Goal: Communication & Community: Answer question/provide support

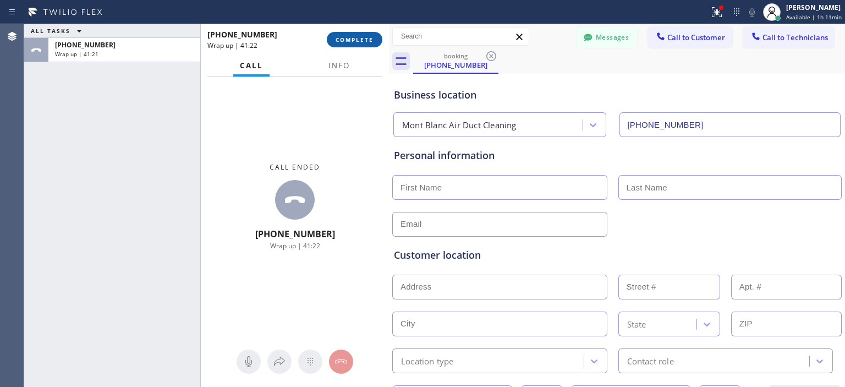
click at [352, 33] on button "COMPLETE" at bounding box center [355, 39] width 56 height 15
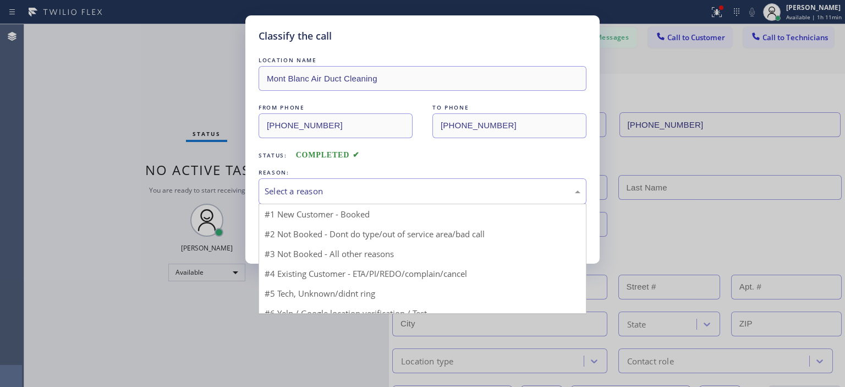
click at [373, 197] on div "Select a reason" at bounding box center [423, 191] width 316 height 13
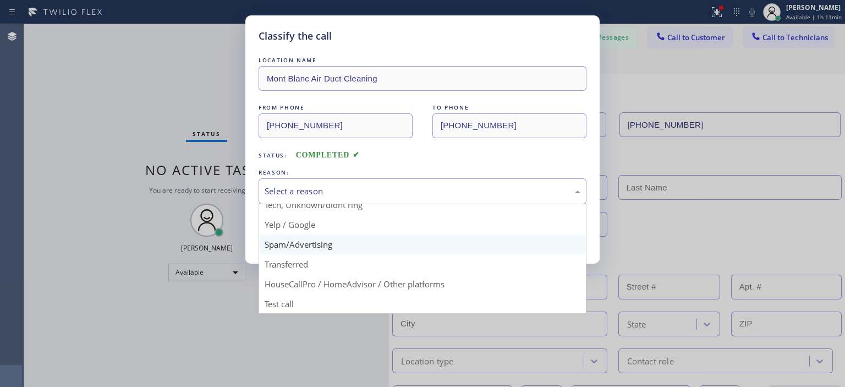
scroll to position [68, 0]
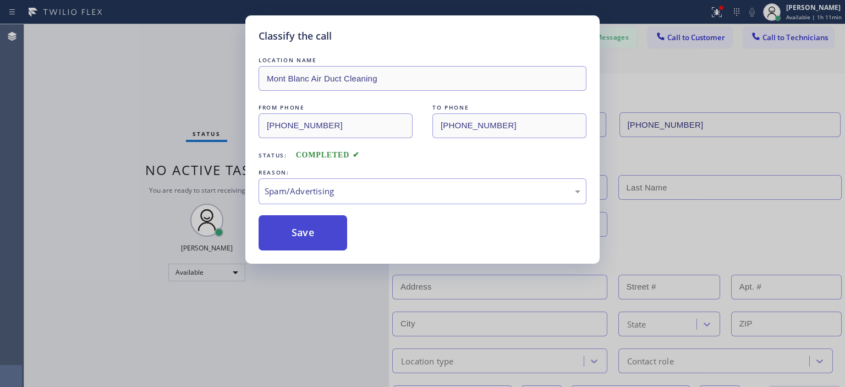
click at [312, 236] on button "Save" at bounding box center [303, 232] width 89 height 35
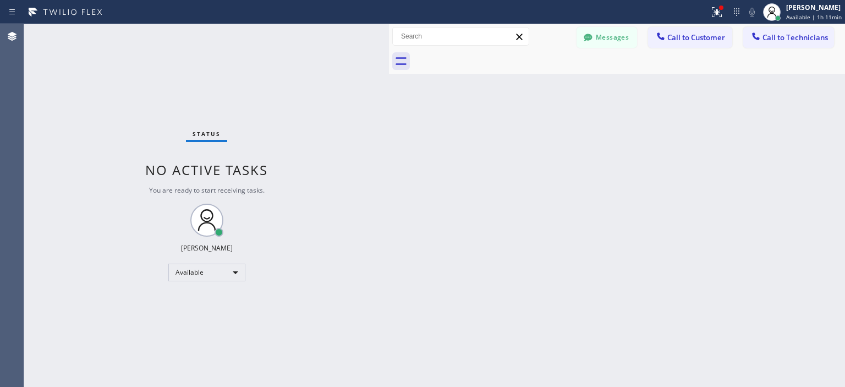
drag, startPoint x: 51, startPoint y: 114, endPoint x: 65, endPoint y: 105, distance: 16.8
click at [51, 114] on div "Status No active tasks You are ready to start receiving tasks. [PERSON_NAME] Av…" at bounding box center [206, 205] width 365 height 363
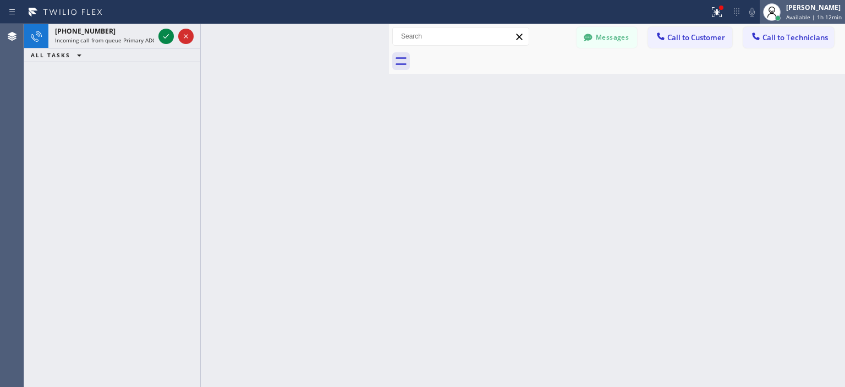
click at [803, 12] on div "[PERSON_NAME]" at bounding box center [815, 7] width 56 height 9
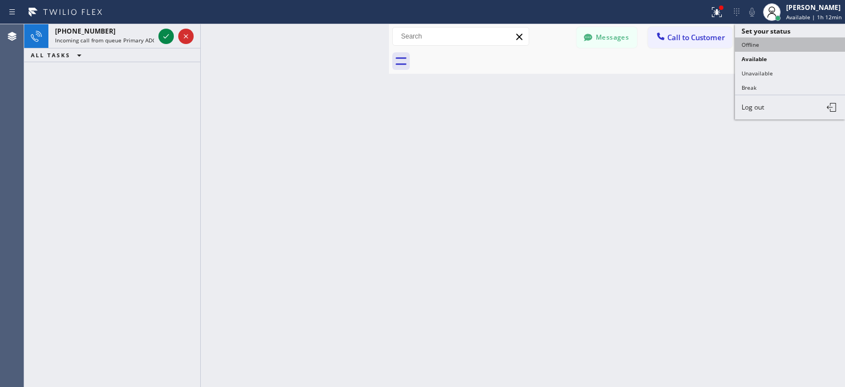
click at [784, 39] on button "Offline" at bounding box center [790, 44] width 110 height 14
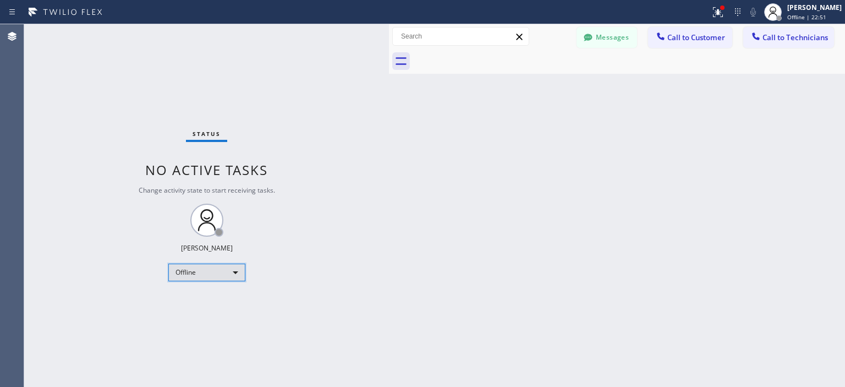
click at [217, 279] on div "Offline" at bounding box center [206, 273] width 77 height 18
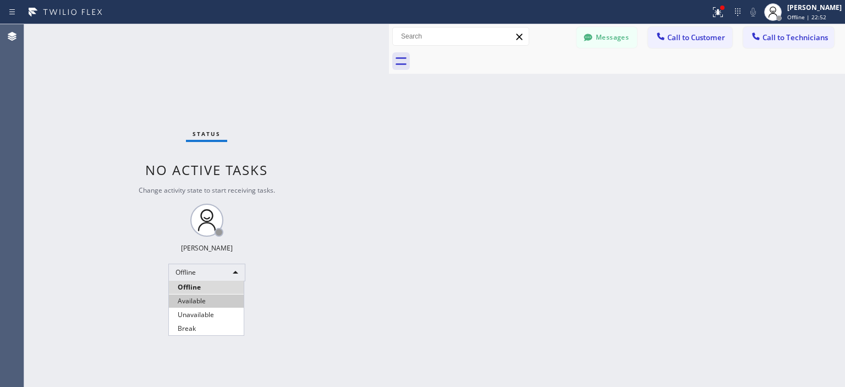
click at [212, 298] on li "Available" at bounding box center [206, 300] width 75 height 13
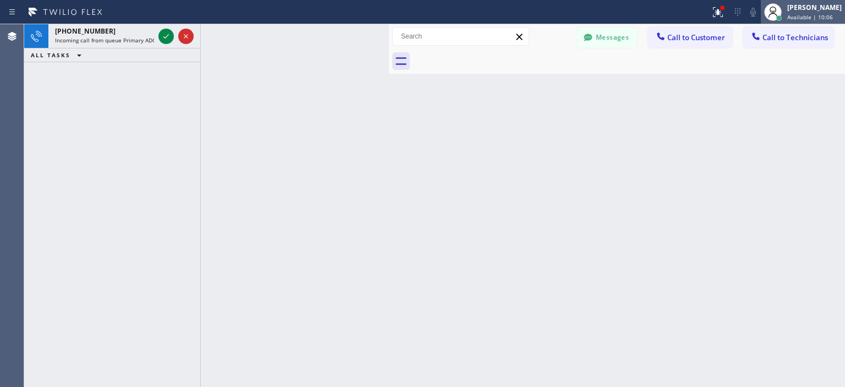
click at [806, 17] on span "Available | 10:06" at bounding box center [811, 17] width 46 height 8
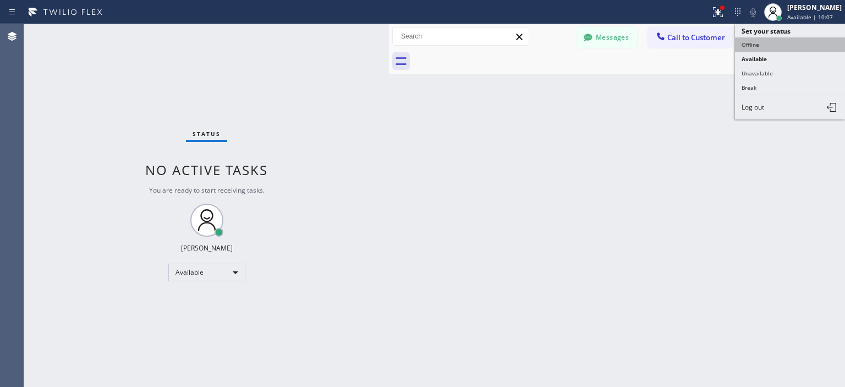
click at [776, 47] on button "Offline" at bounding box center [790, 44] width 110 height 14
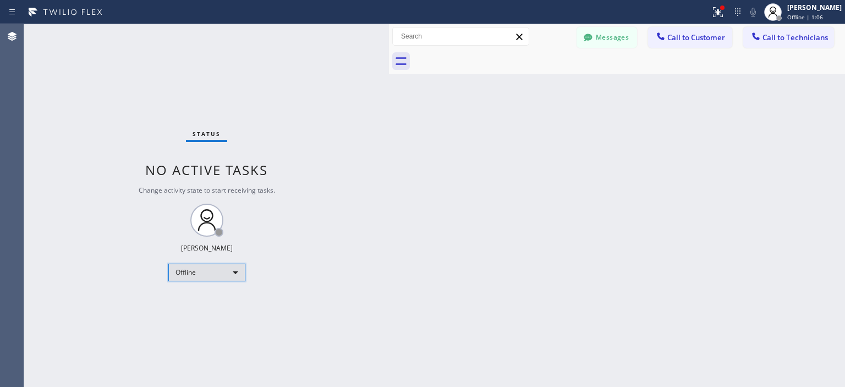
click at [220, 272] on div "Offline" at bounding box center [206, 273] width 77 height 18
drag, startPoint x: 211, startPoint y: 304, endPoint x: 412, endPoint y: 225, distance: 215.8
click at [211, 304] on li "Available" at bounding box center [206, 300] width 75 height 13
click at [601, 33] on button "Messages" at bounding box center [607, 37] width 61 height 21
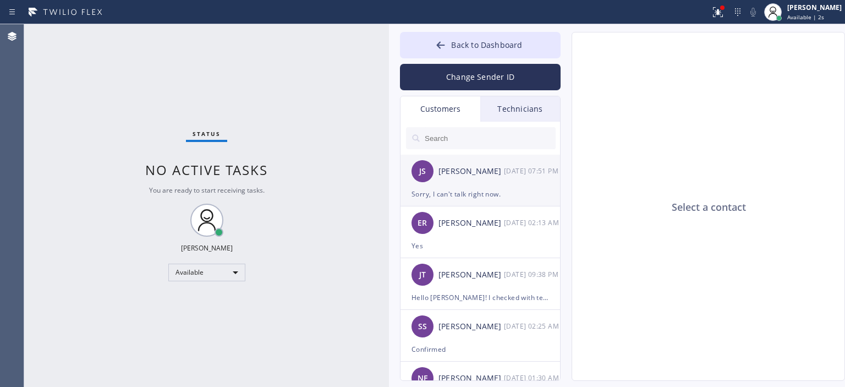
click at [497, 188] on div "Sorry, I can't talk right now." at bounding box center [481, 194] width 138 height 13
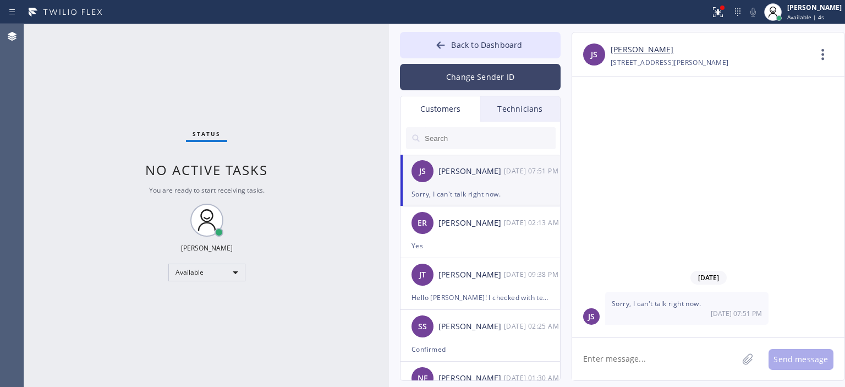
click at [480, 83] on button "Change Sender ID" at bounding box center [480, 77] width 161 height 26
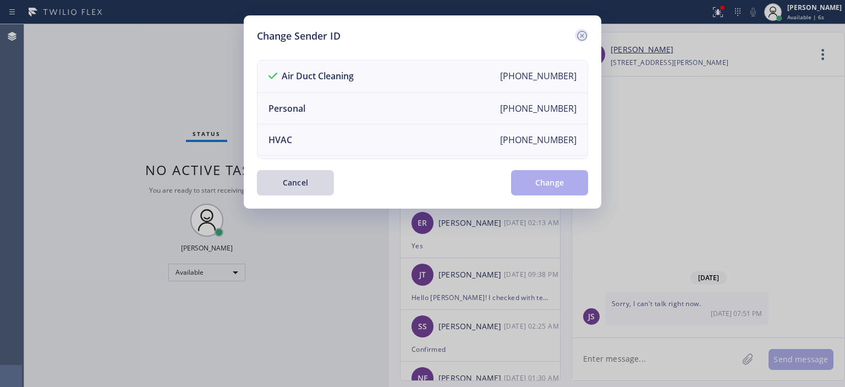
click at [585, 34] on icon at bounding box center [582, 35] width 13 height 13
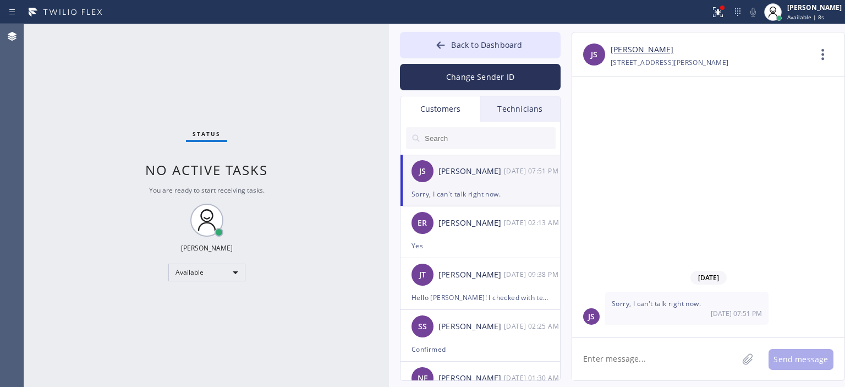
click at [624, 49] on link "[PERSON_NAME]" at bounding box center [642, 49] width 63 height 13
click at [491, 244] on div "Yes" at bounding box center [481, 245] width 138 height 13
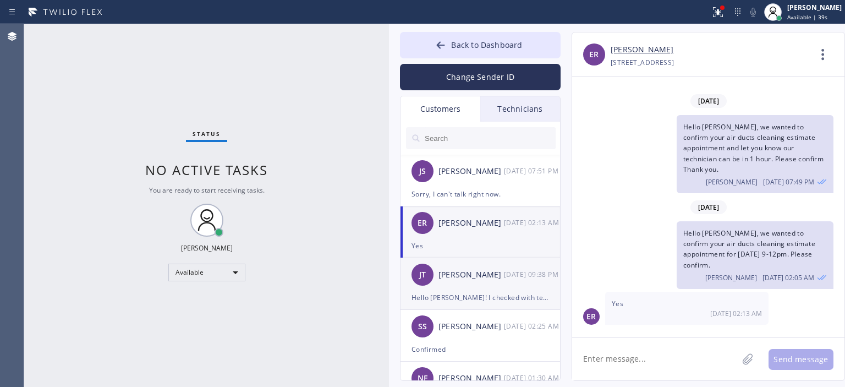
click at [487, 291] on div "Hello [PERSON_NAME]! I checked with technician, he said vent will be positioned…" at bounding box center [481, 297] width 138 height 13
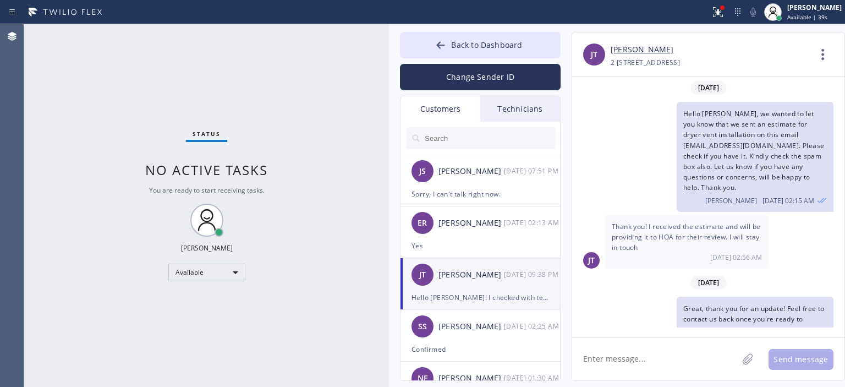
scroll to position [1563, 0]
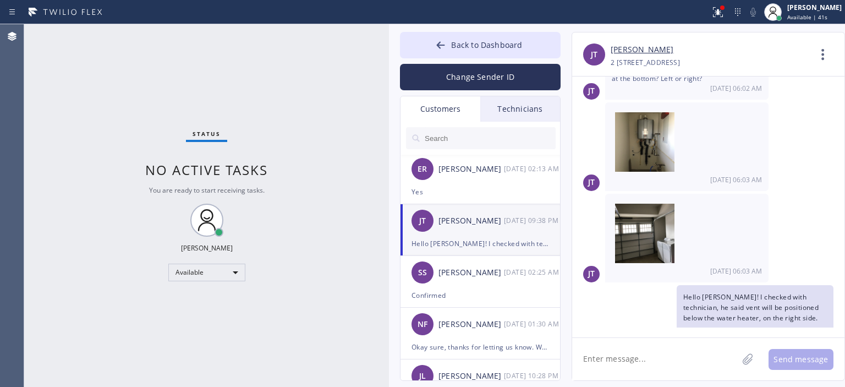
click at [487, 291] on div "Confirmed" at bounding box center [481, 295] width 138 height 13
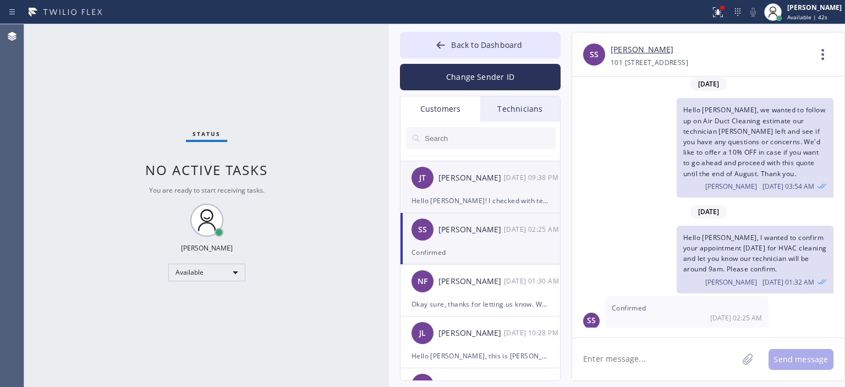
scroll to position [98, 0]
click at [487, 291] on div "NF [PERSON_NAME] [DATE] 01:30 AM" at bounding box center [481, 280] width 161 height 33
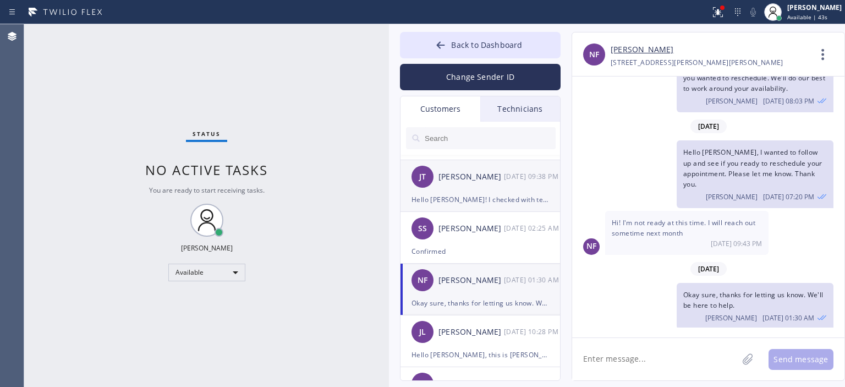
scroll to position [153, 0]
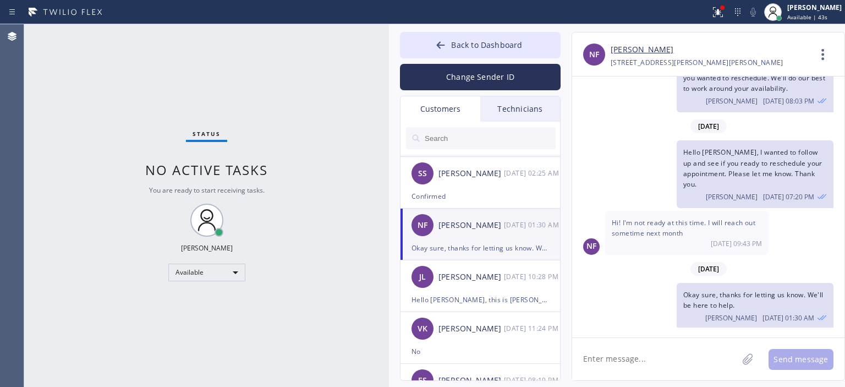
click at [487, 291] on div "[PERSON_NAME] [DATE] 10:28 PM" at bounding box center [481, 276] width 161 height 33
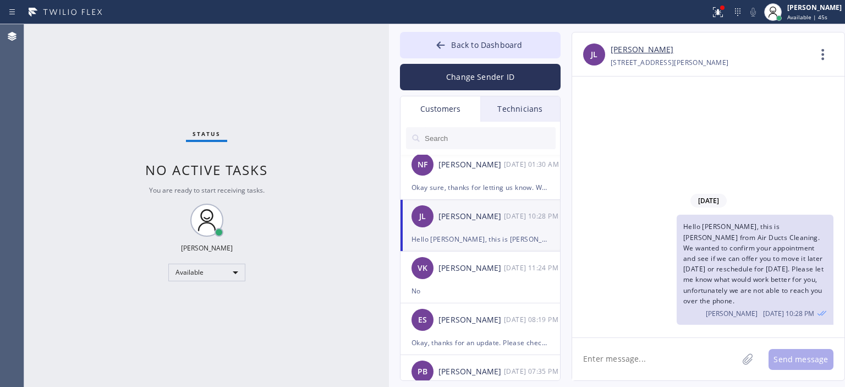
scroll to position [0, 0]
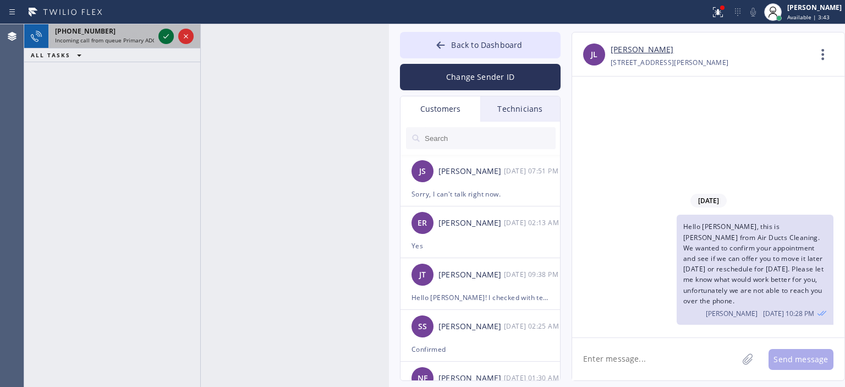
click at [166, 37] on icon at bounding box center [166, 36] width 6 height 4
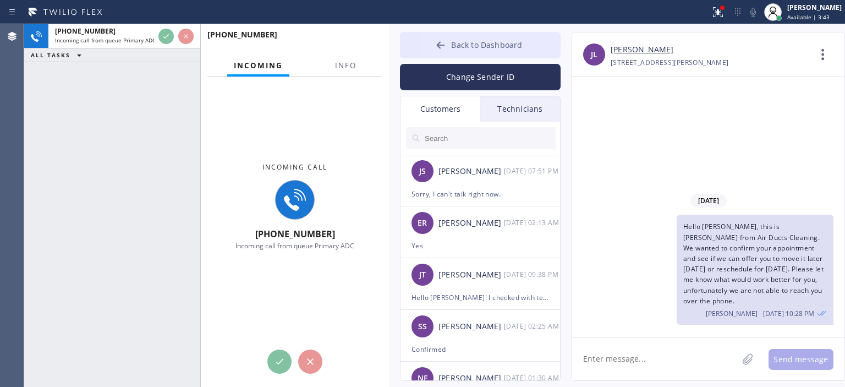
click at [432, 44] on button "Back to Dashboard" at bounding box center [480, 45] width 161 height 26
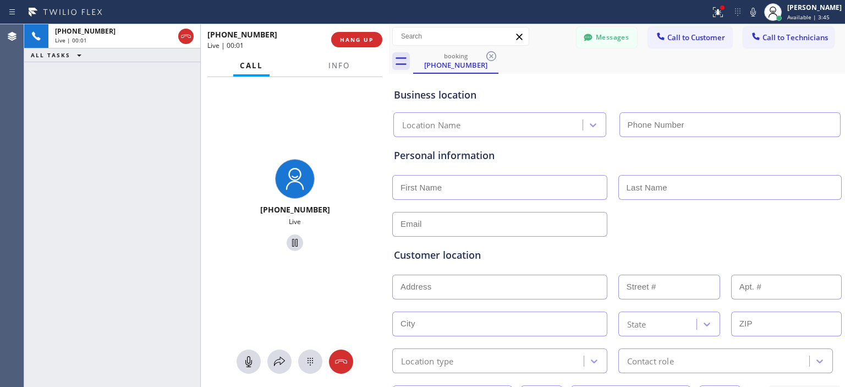
type input "[PHONE_NUMBER]"
click at [344, 363] on icon at bounding box center [341, 361] width 12 height 4
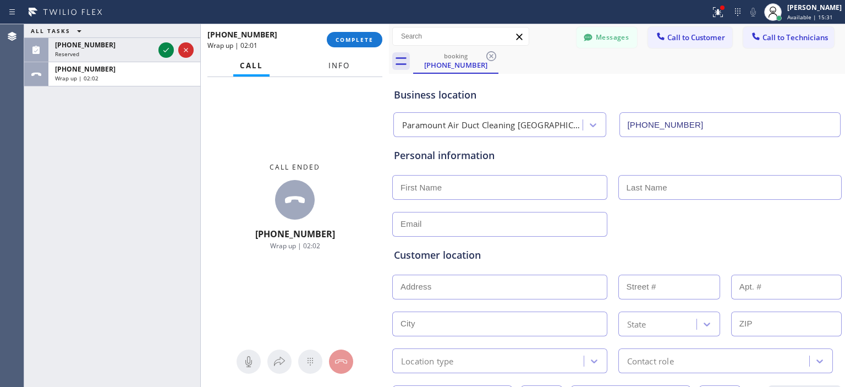
click at [339, 68] on span "Info" at bounding box center [339, 66] width 21 height 10
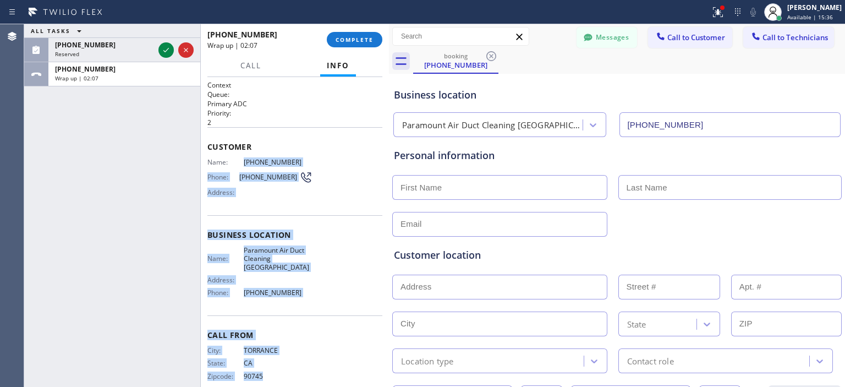
drag, startPoint x: 236, startPoint y: 154, endPoint x: 300, endPoint y: 363, distance: 218.3
click at [300, 363] on div "Context Queue: Primary ADC Priority: 2 Customer Name: [PHONE_NUMBER] Phone: [PH…" at bounding box center [295, 239] width 175 height 319
copy div "[PHONE_NUMBER] Phone: [PHONE_NUMBER] Address: Business location Name: Paramount…"
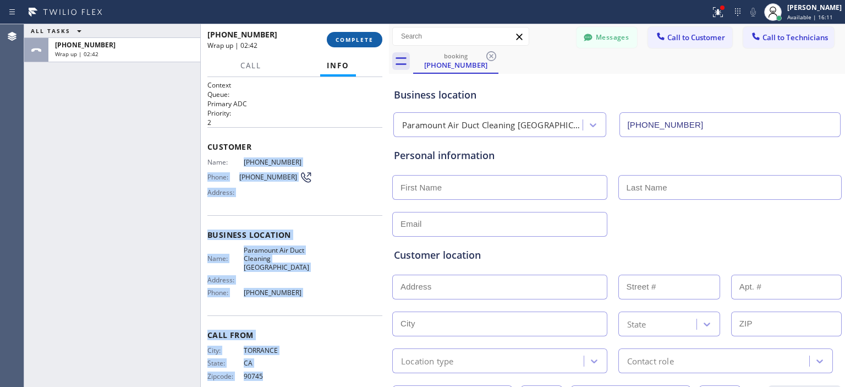
click at [360, 44] on button "COMPLETE" at bounding box center [355, 39] width 56 height 15
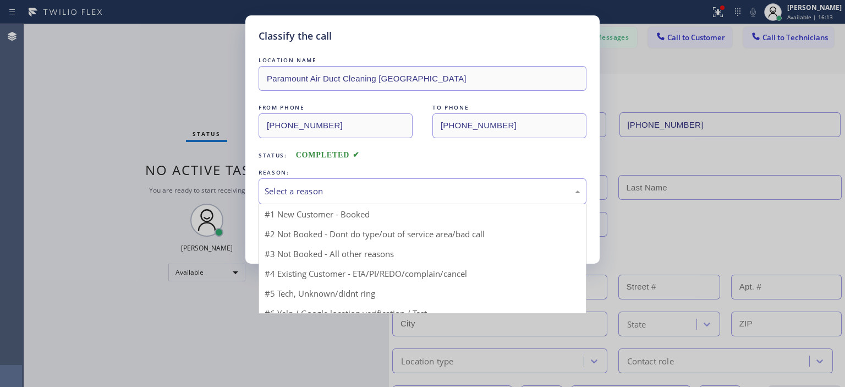
click at [370, 192] on div "Select a reason" at bounding box center [423, 191] width 316 height 13
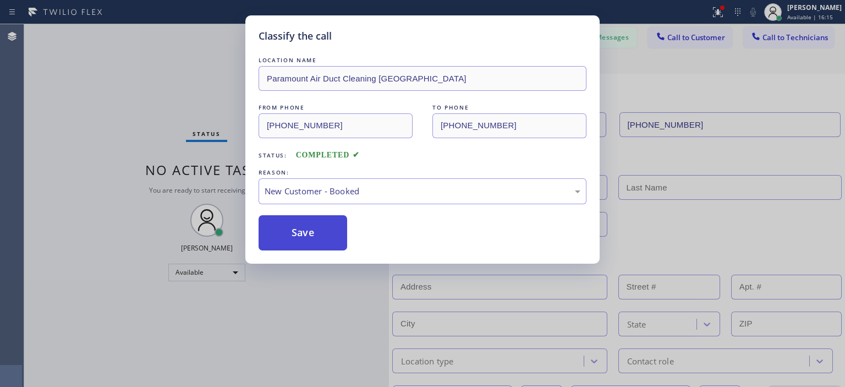
click at [316, 232] on button "Save" at bounding box center [303, 232] width 89 height 35
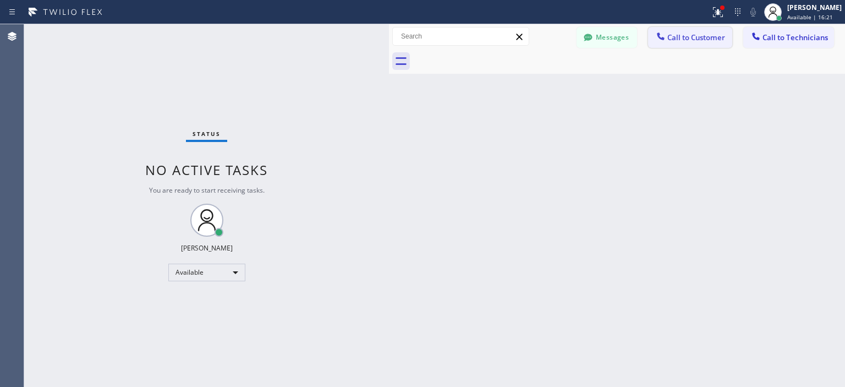
click at [696, 36] on span "Call to Customer" at bounding box center [697, 37] width 58 height 10
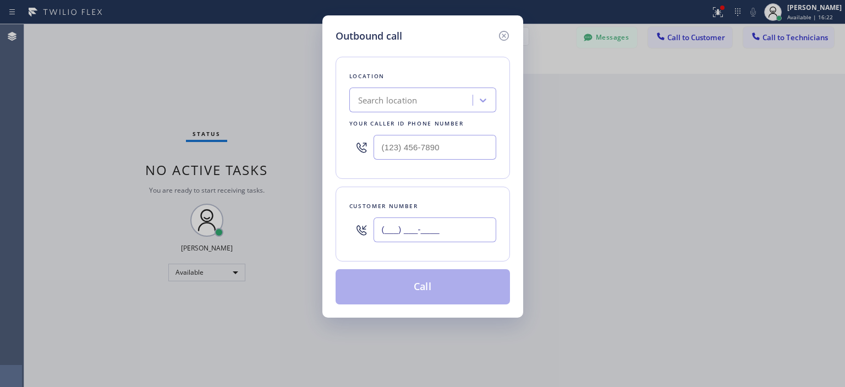
click at [423, 231] on input "(___) ___-____" at bounding box center [435, 229] width 123 height 25
paste input "213) 476-7593"
type input "[PHONE_NUMBER]"
click at [410, 97] on div "Search location" at bounding box center [387, 100] width 59 height 13
type input "5 star air"
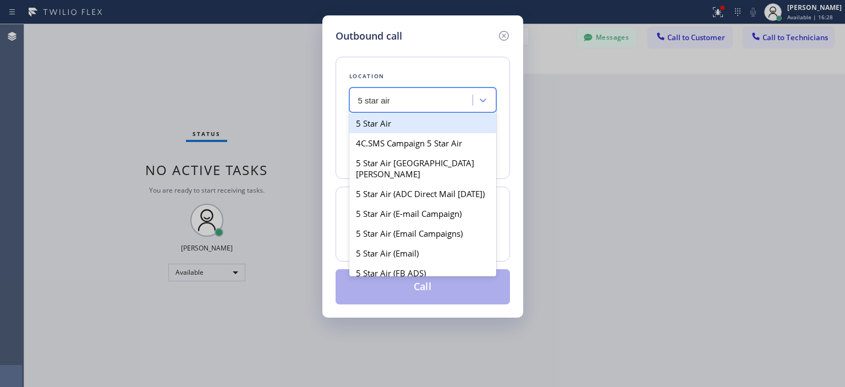
click at [407, 119] on div "5 Star Air" at bounding box center [423, 123] width 147 height 20
type input "[PHONE_NUMBER]"
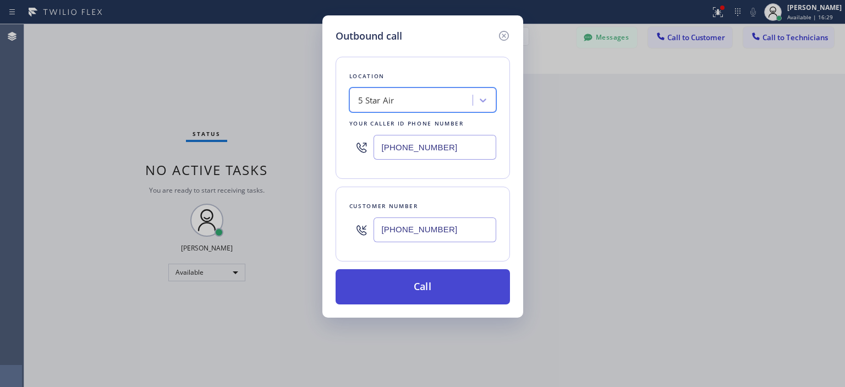
click at [438, 281] on button "Call" at bounding box center [423, 286] width 174 height 35
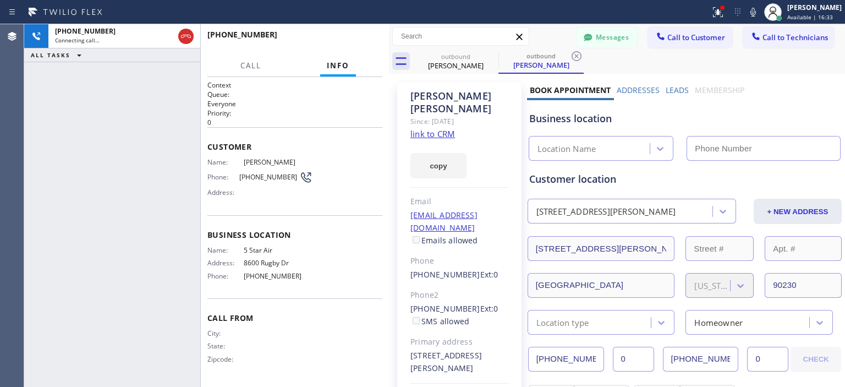
type input "[PHONE_NUMBER]"
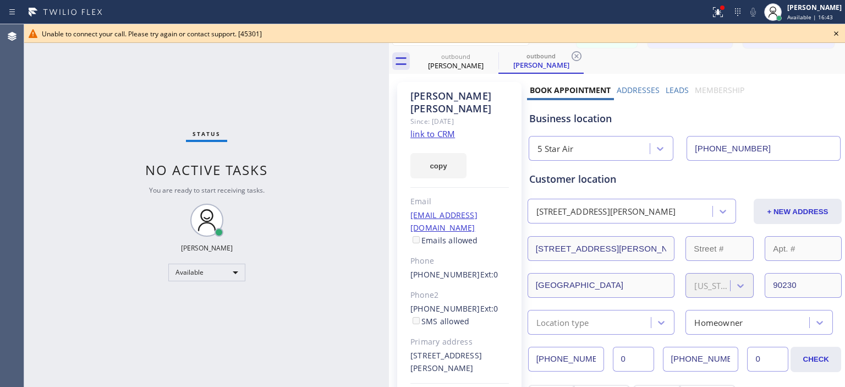
click at [837, 33] on icon at bounding box center [836, 33] width 13 height 13
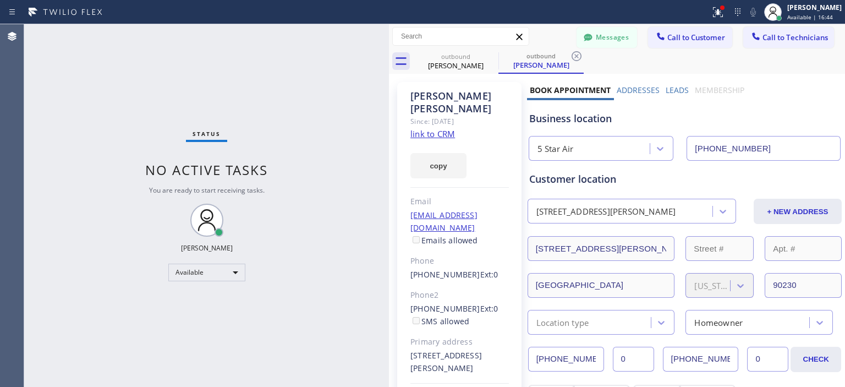
drag, startPoint x: 581, startPoint y: 54, endPoint x: 559, endPoint y: 56, distance: 22.6
click at [581, 54] on icon at bounding box center [576, 56] width 13 height 13
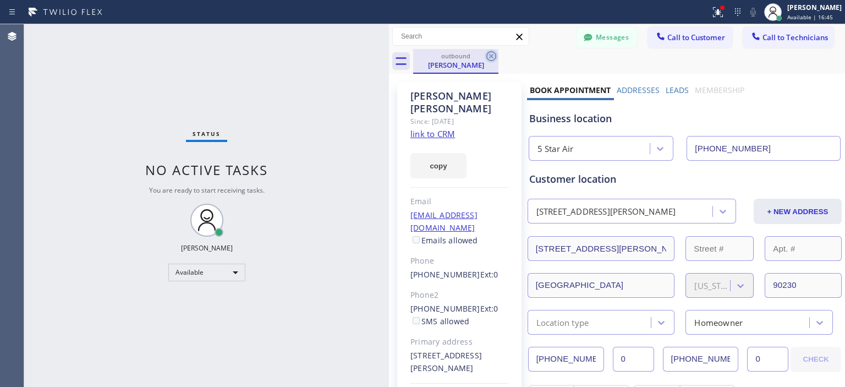
click at [486, 56] on icon at bounding box center [491, 56] width 13 height 13
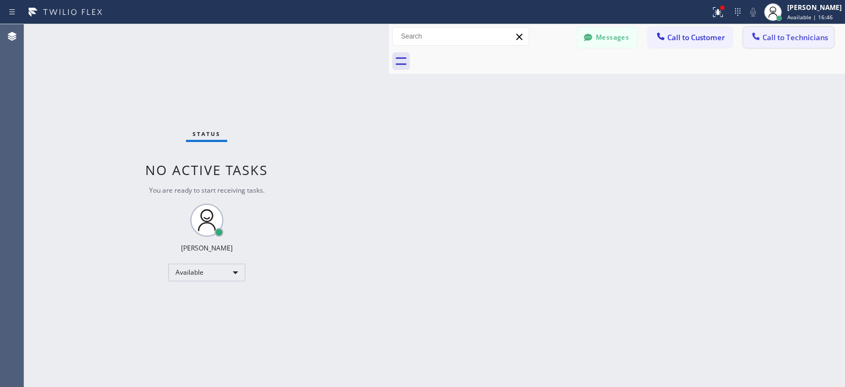
click at [795, 37] on span "Call to Technicians" at bounding box center [796, 37] width 66 height 10
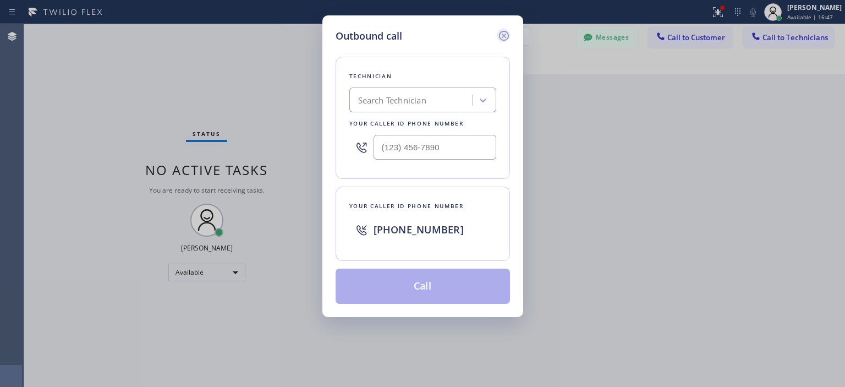
click at [500, 33] on icon at bounding box center [504, 36] width 10 height 10
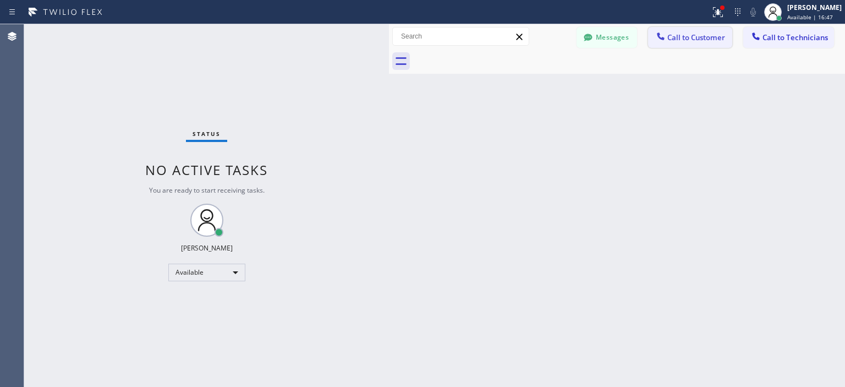
click at [679, 32] on span "Call to Customer" at bounding box center [697, 37] width 58 height 10
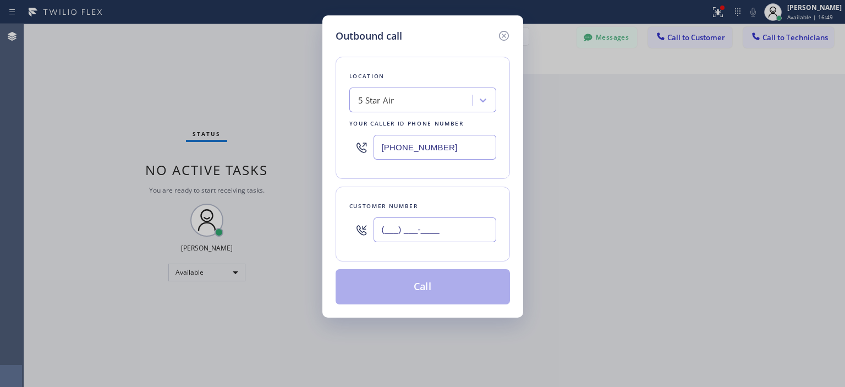
click at [430, 226] on input "(___) ___-____" at bounding box center [435, 229] width 123 height 25
paste input "323) 336-3749"
type input "[PHONE_NUMBER]"
click at [441, 288] on button "Call" at bounding box center [423, 286] width 174 height 35
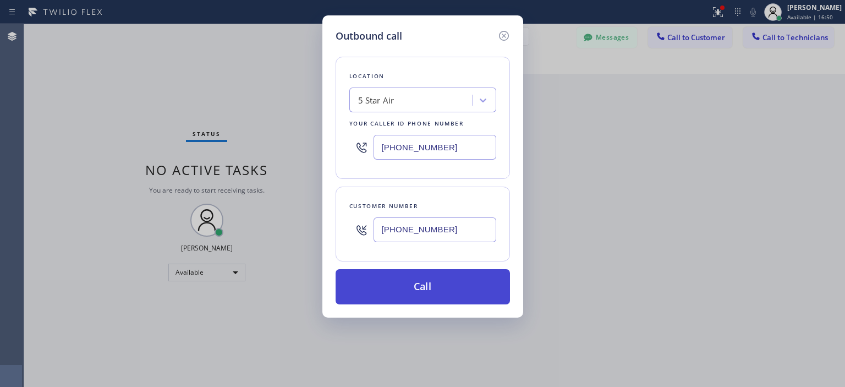
click at [441, 288] on button "Call" at bounding box center [423, 286] width 174 height 35
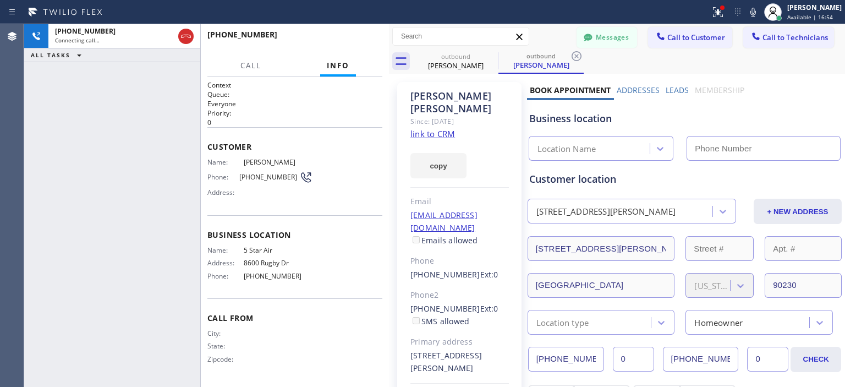
type input "[PHONE_NUMBER]"
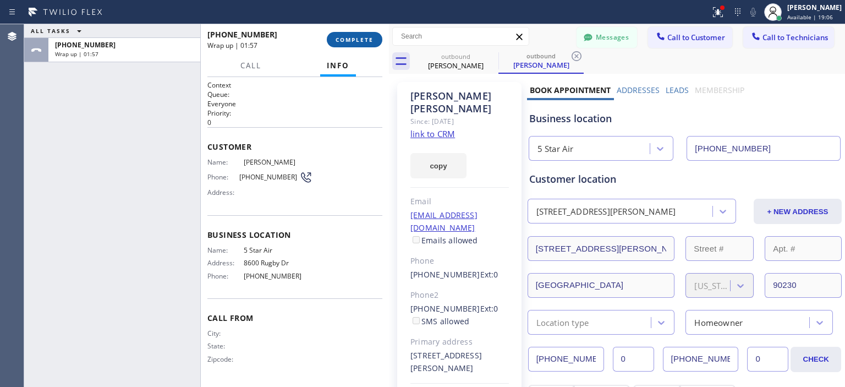
click at [354, 43] on span "COMPLETE" at bounding box center [355, 40] width 38 height 8
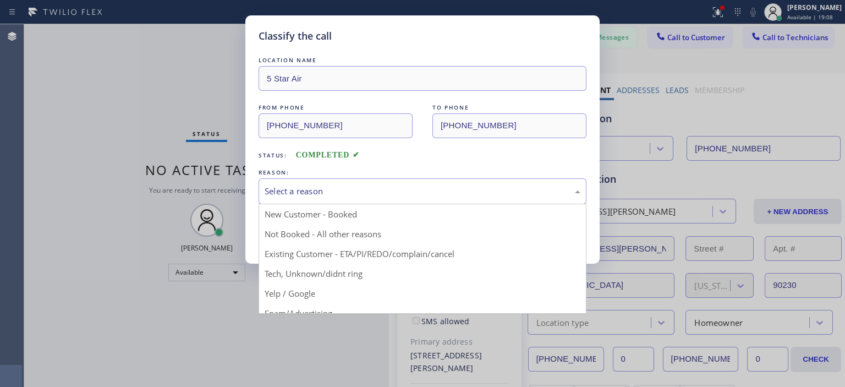
click at [443, 191] on div "Select a reason" at bounding box center [423, 191] width 316 height 13
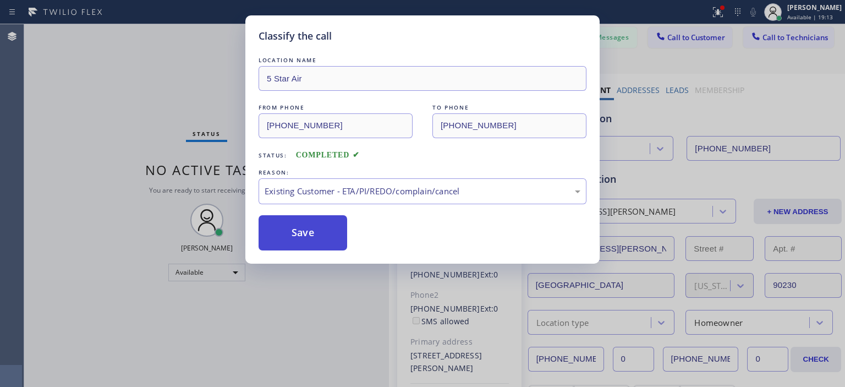
click at [293, 228] on button "Save" at bounding box center [303, 232] width 89 height 35
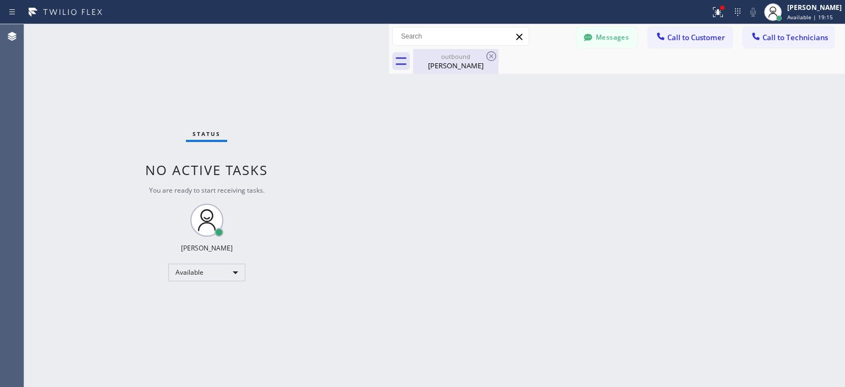
click at [471, 62] on div "[PERSON_NAME]" at bounding box center [455, 66] width 83 height 10
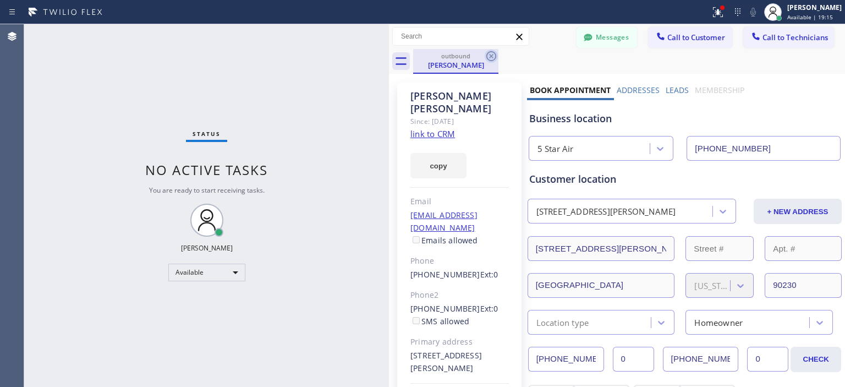
click at [488, 57] on icon at bounding box center [491, 56] width 13 height 13
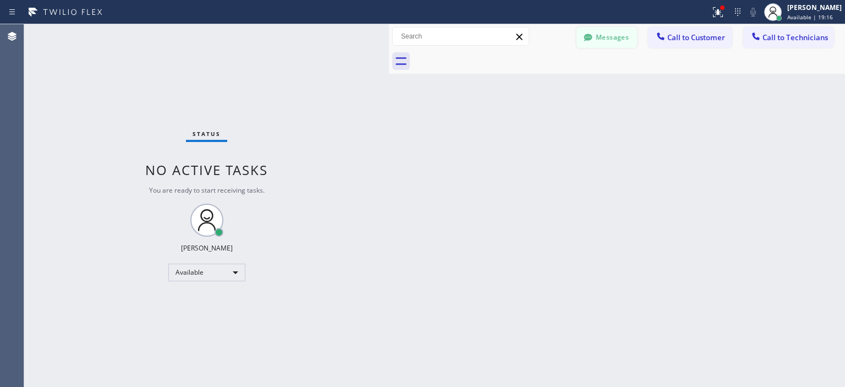
click at [621, 32] on button "Messages" at bounding box center [607, 37] width 61 height 21
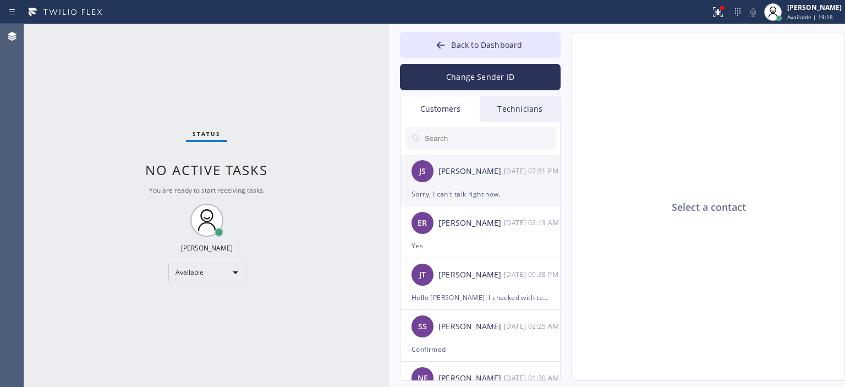
click at [489, 176] on div "[PERSON_NAME]" at bounding box center [472, 171] width 66 height 13
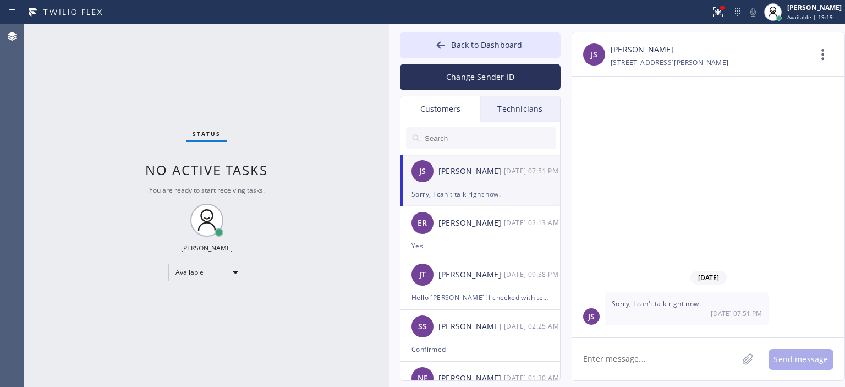
click at [474, 140] on input "text" at bounding box center [490, 138] width 132 height 22
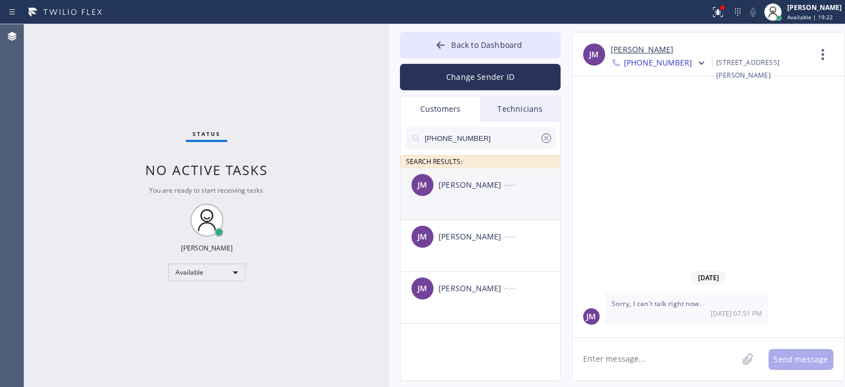
click at [478, 186] on div "[PERSON_NAME]" at bounding box center [472, 185] width 66 height 13
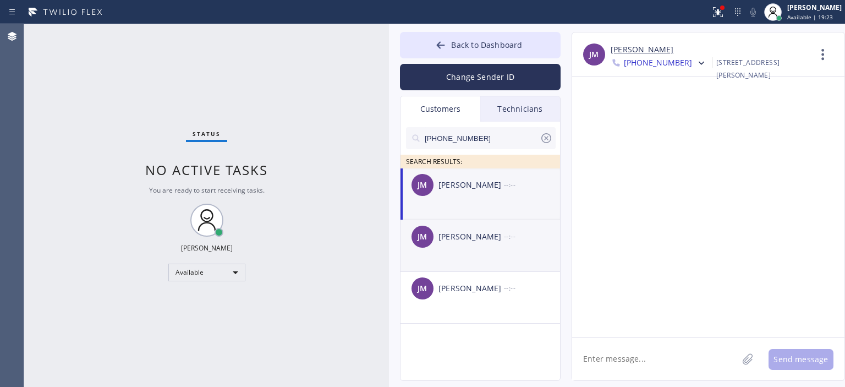
click at [491, 239] on div "[PERSON_NAME]" at bounding box center [472, 237] width 66 height 13
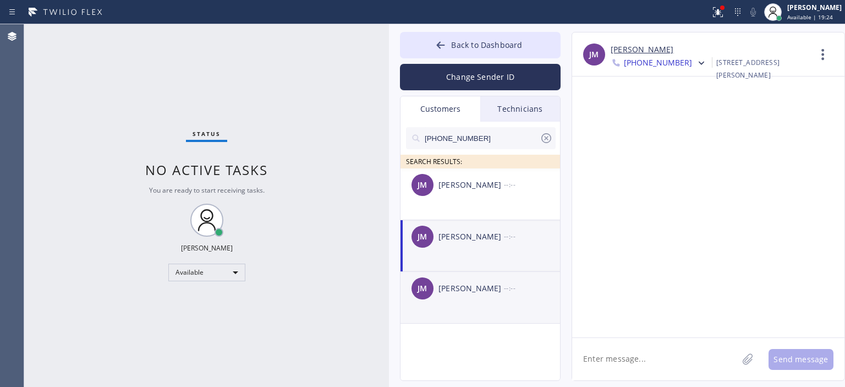
click at [485, 277] on div "[PERSON_NAME] --:--" at bounding box center [481, 288] width 161 height 33
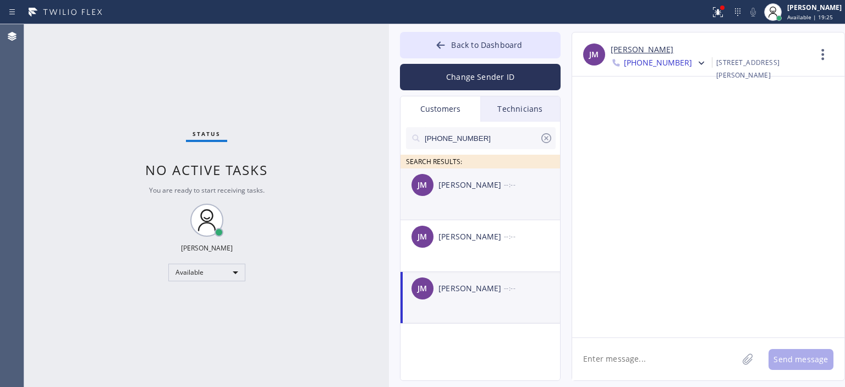
click at [493, 184] on div "[PERSON_NAME]" at bounding box center [472, 185] width 66 height 13
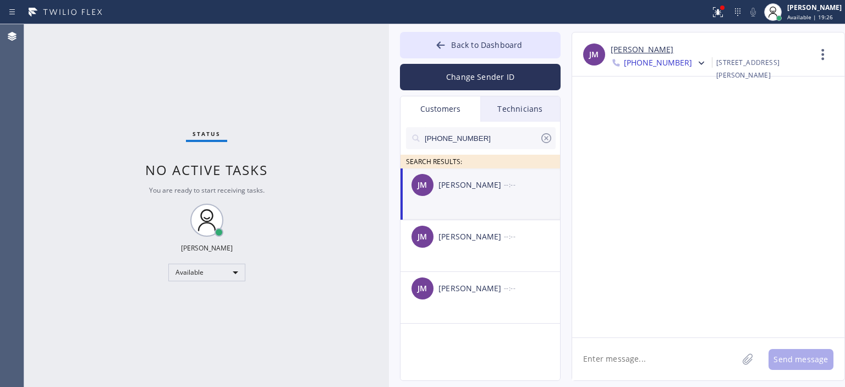
click at [612, 361] on textarea at bounding box center [655, 359] width 166 height 42
type textarea "h"
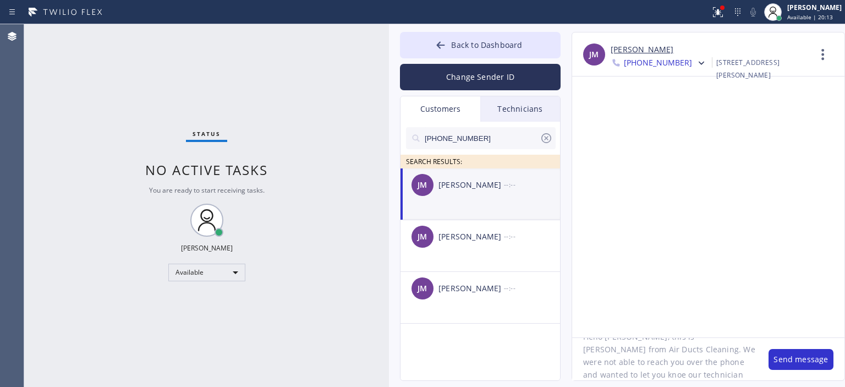
scroll to position [35, 0]
click at [651, 354] on textarea "Hello [PERSON_NAME], this is [PERSON_NAME] from Air Ducts Cleaning. We were not…" at bounding box center [665, 359] width 186 height 42
type textarea "Hello [PERSON_NAME], this is [PERSON_NAME] from Air Ducts Cleaning. We were not…"
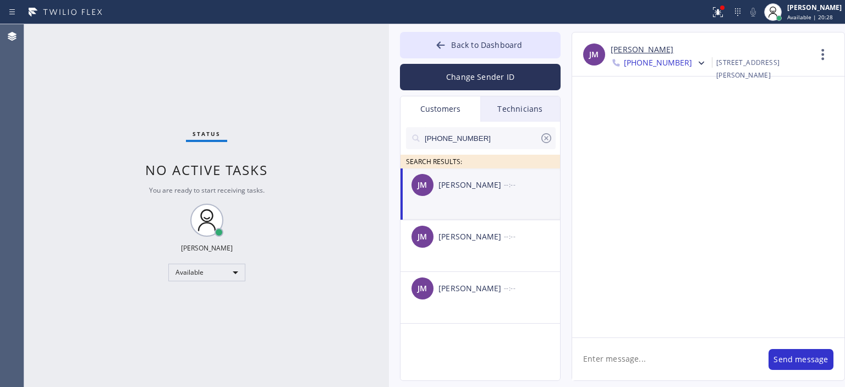
scroll to position [0, 0]
paste textarea "Hello [PERSON_NAME], this is [PERSON_NAME] from Air Ducts Cleaning. We were not…"
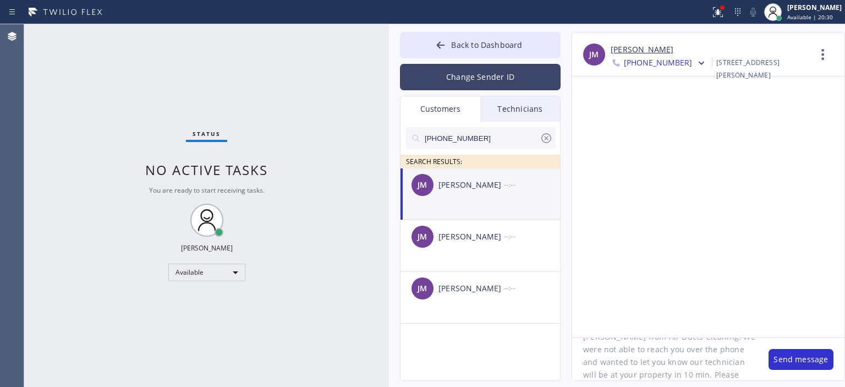
type textarea "Hello [PERSON_NAME], this is [PERSON_NAME] from Air Ducts Cleaning. We were not…"
click at [483, 71] on button "Change Sender ID" at bounding box center [480, 77] width 161 height 26
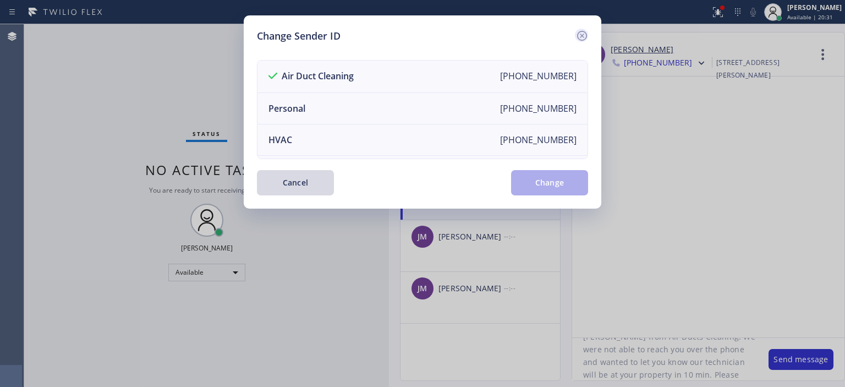
click at [582, 37] on icon at bounding box center [582, 35] width 13 height 13
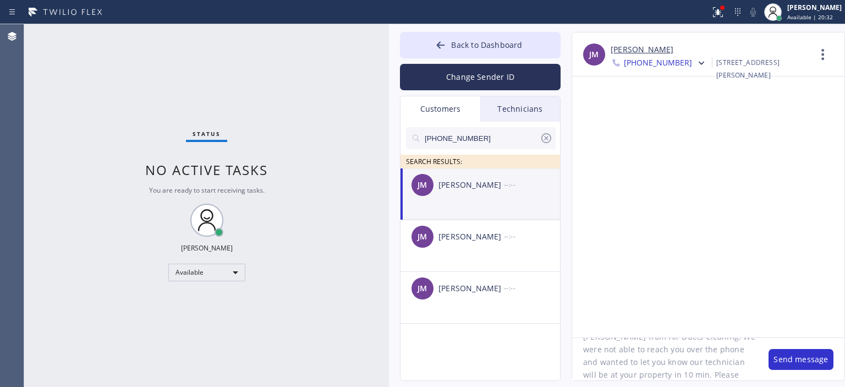
click at [698, 365] on textarea "Hello [PERSON_NAME], this is [PERSON_NAME] from Air Ducts Cleaning. We were not…" at bounding box center [665, 359] width 186 height 42
click at [505, 83] on button "Change Sender ID" at bounding box center [480, 77] width 161 height 26
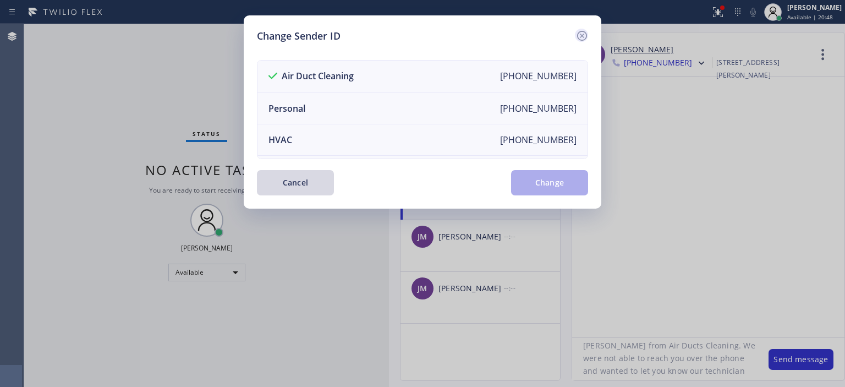
click at [585, 37] on icon at bounding box center [582, 35] width 13 height 13
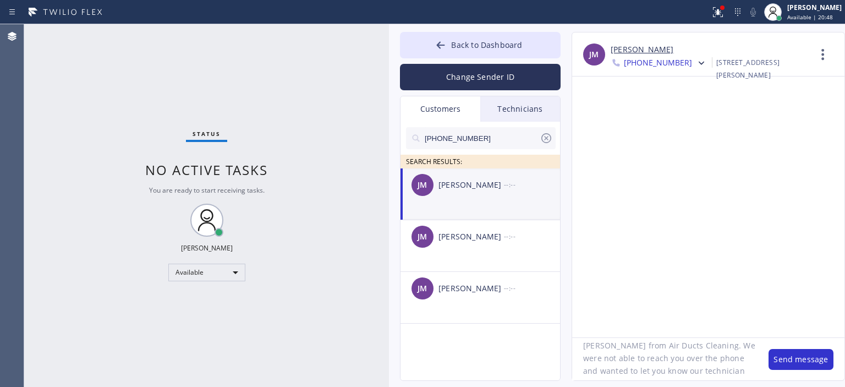
scroll to position [35, 0]
click at [793, 359] on button "Send message" at bounding box center [801, 359] width 65 height 21
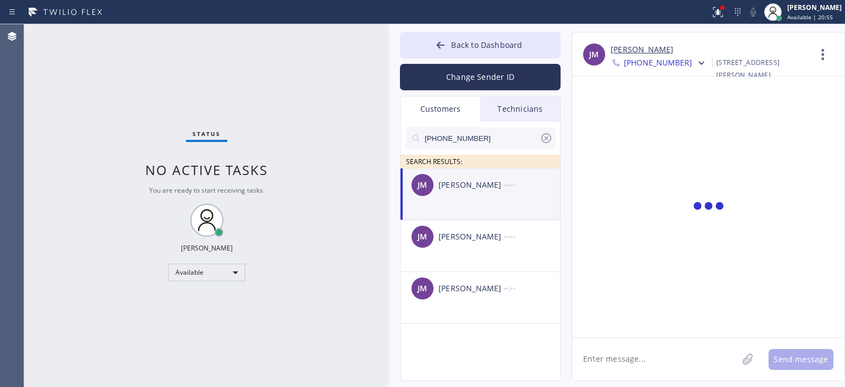
scroll to position [0, 0]
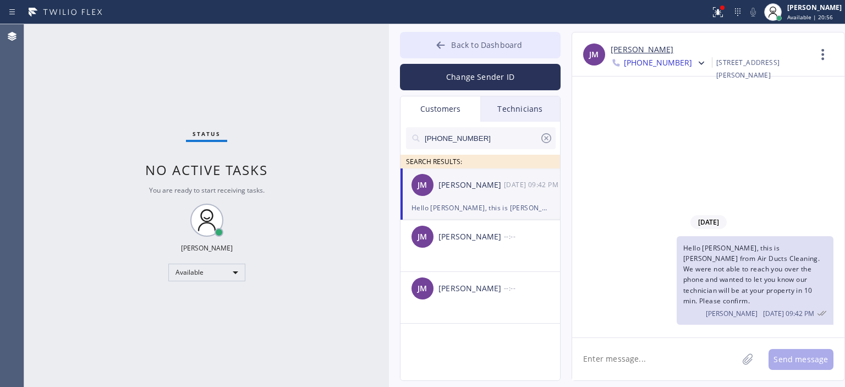
click at [446, 42] on icon at bounding box center [440, 45] width 11 height 11
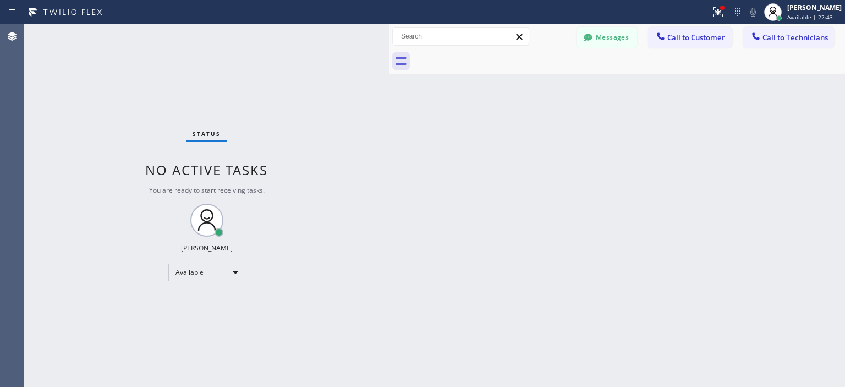
click at [799, 178] on div "Back to Dashboard Change Sender ID Customers Technicians [PHONE_NUMBER] SEARCH …" at bounding box center [617, 205] width 456 height 363
click at [617, 35] on button "Messages" at bounding box center [607, 37] width 61 height 21
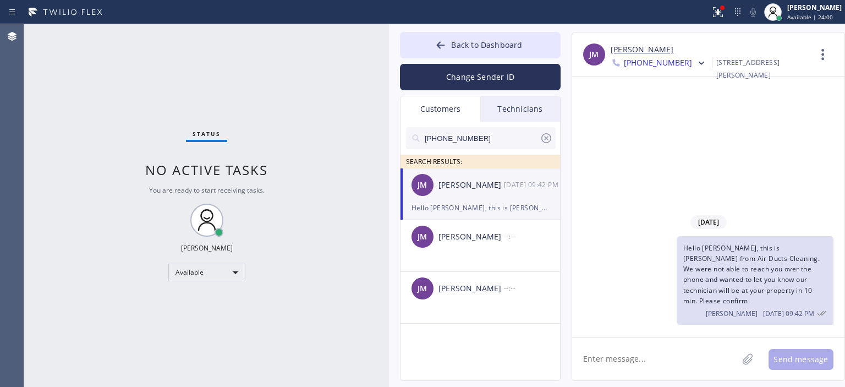
click at [546, 139] on icon at bounding box center [546, 138] width 13 height 13
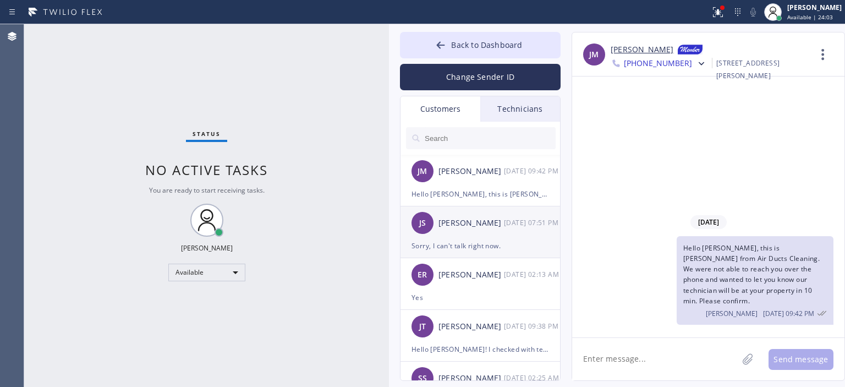
click at [500, 223] on div "[PERSON_NAME]" at bounding box center [472, 223] width 66 height 13
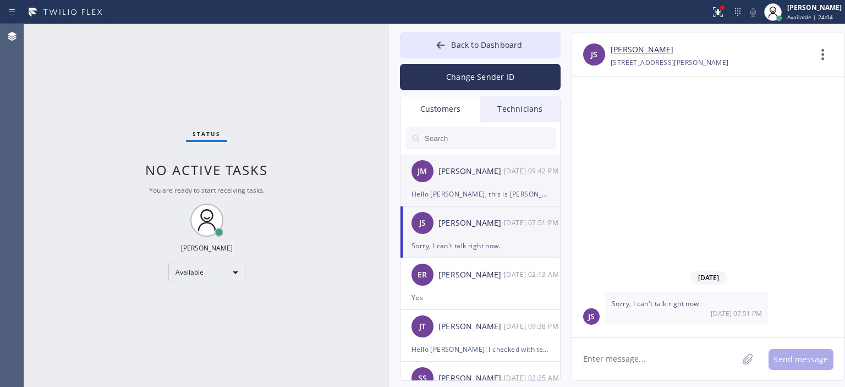
click at [514, 180] on div "[PERSON_NAME] [DATE] 09:42 PM" at bounding box center [481, 171] width 161 height 33
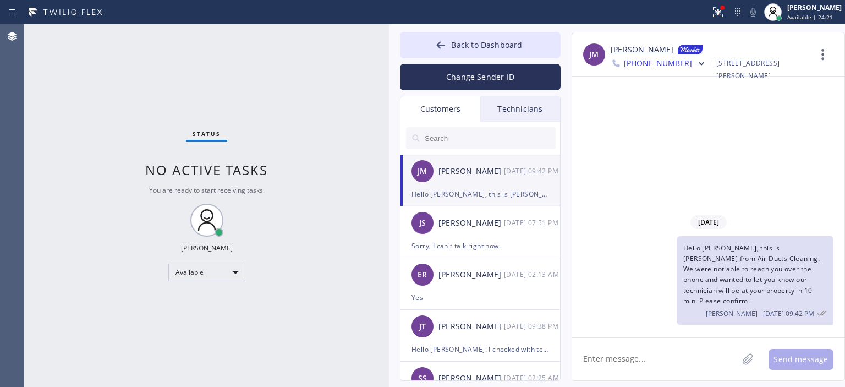
click at [717, 271] on span "Hello [PERSON_NAME], this is [PERSON_NAME] from Air Ducts Cleaning. We were not…" at bounding box center [752, 274] width 137 height 62
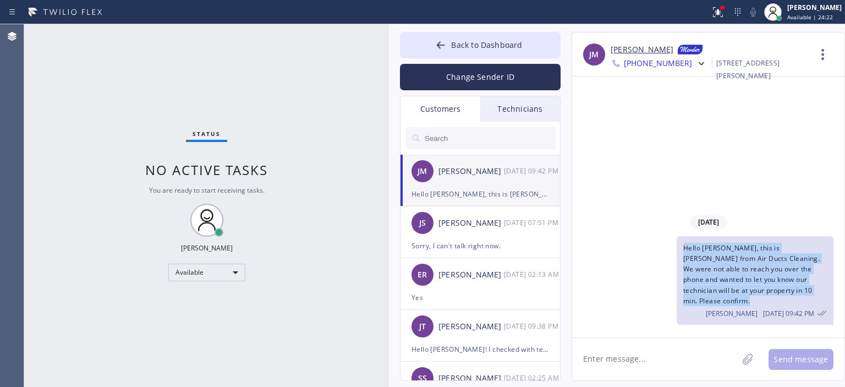
click at [717, 271] on span "Hello [PERSON_NAME], this is [PERSON_NAME] from Air Ducts Cleaning. We were not…" at bounding box center [752, 274] width 137 height 62
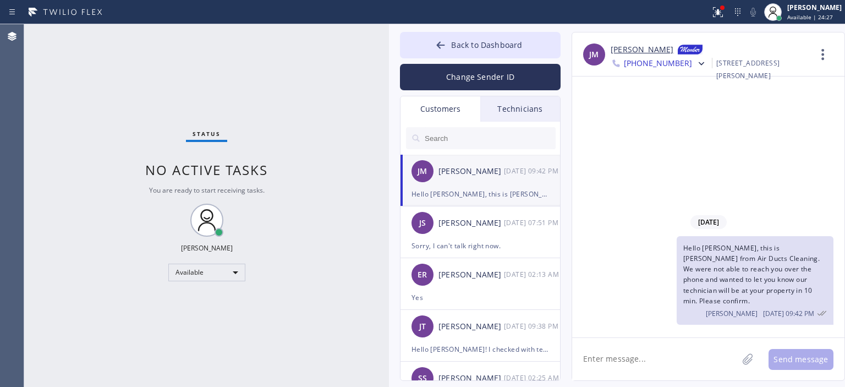
click at [469, 139] on input "text" at bounding box center [490, 138] width 132 height 22
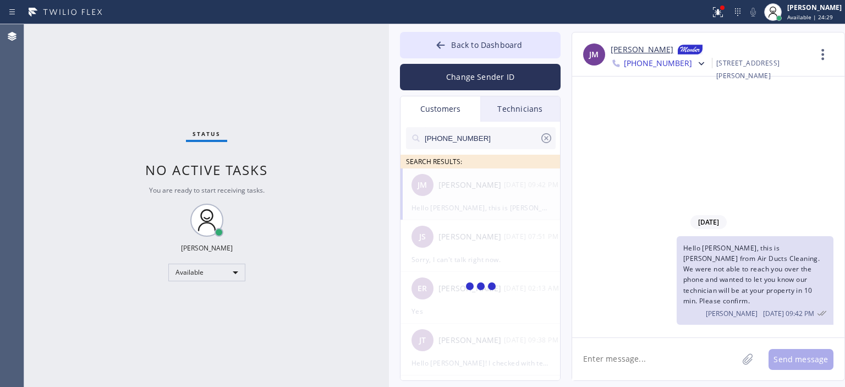
click at [492, 138] on input "[PHONE_NUMBER]" at bounding box center [482, 138] width 116 height 22
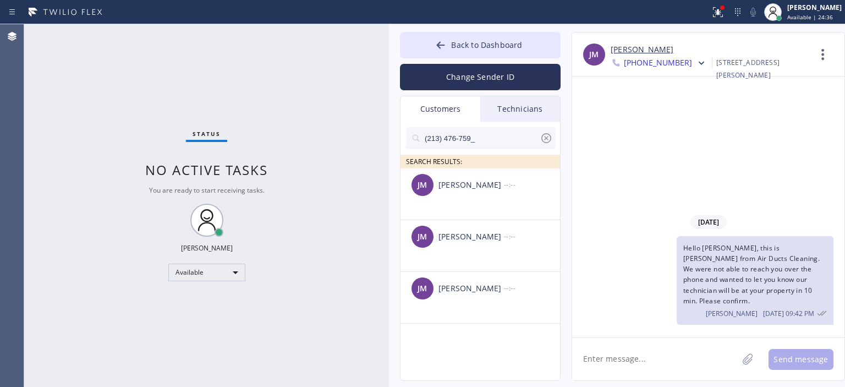
click at [676, 64] on span "[PHONE_NUMBER]" at bounding box center [658, 63] width 68 height 13
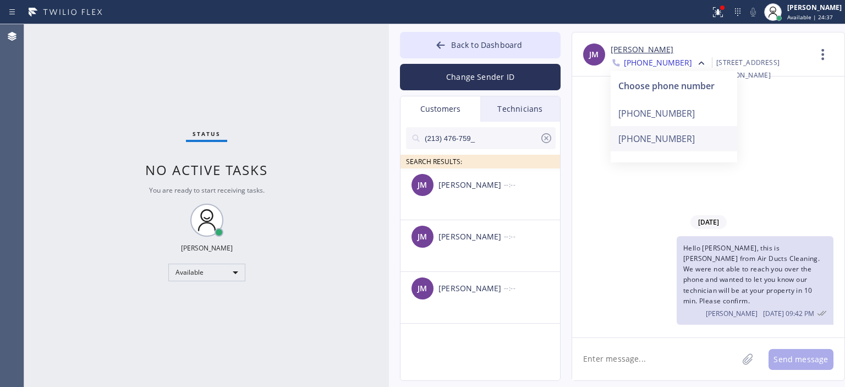
click at [687, 138] on div "[PHONE_NUMBER]" at bounding box center [674, 138] width 127 height 25
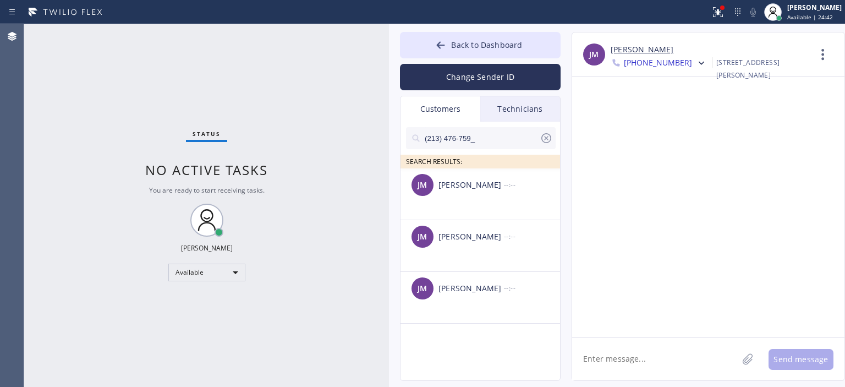
click at [623, 356] on textarea at bounding box center [655, 359] width 166 height 42
paste textarea "Hello [PERSON_NAME], this is [PERSON_NAME] from Air Ducts Cleaning. We were not…"
click at [625, 356] on textarea "Hello [PERSON_NAME], this is [PERSON_NAME] from Air Ducts Cleaning. We were not…" at bounding box center [665, 359] width 186 height 42
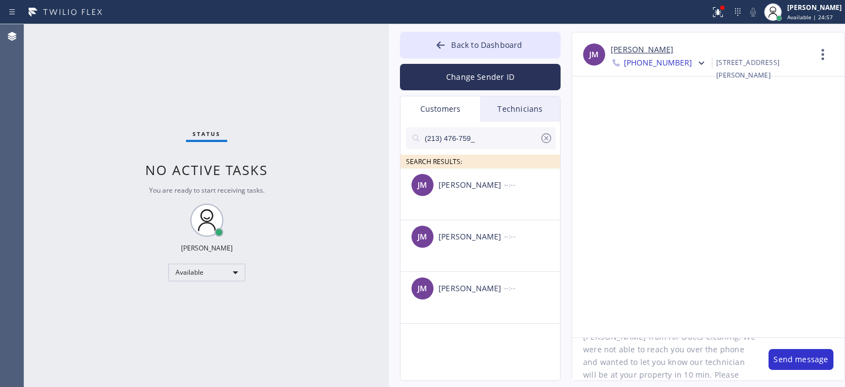
scroll to position [35, 0]
type textarea "Hello [PERSON_NAME], this is [PERSON_NAME] from Air Ducts Cleaning. We were not…"
click at [787, 359] on button "Send message" at bounding box center [801, 359] width 65 height 21
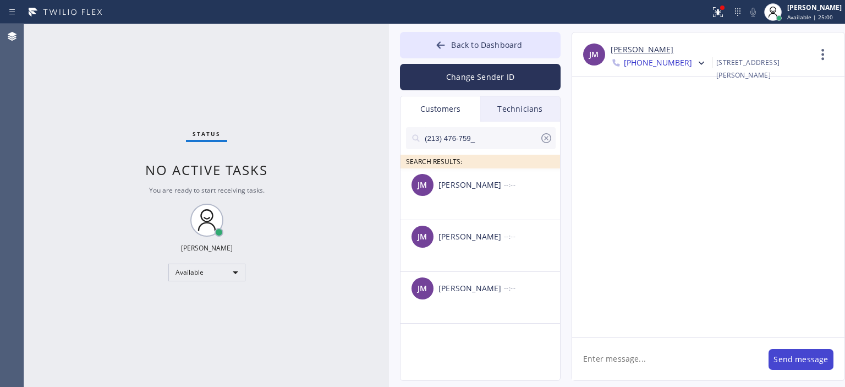
scroll to position [0, 0]
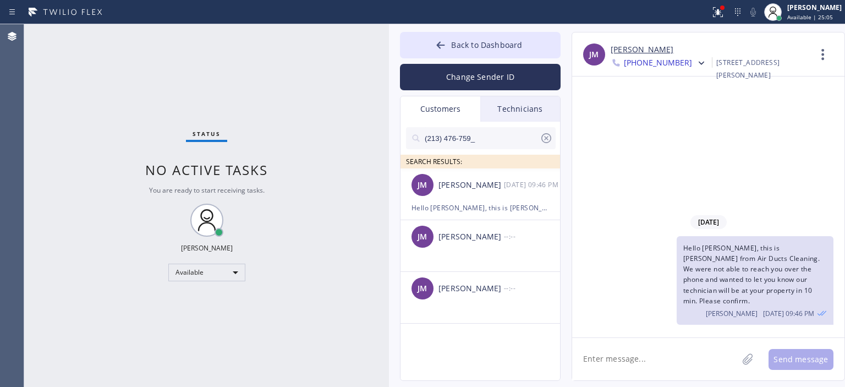
click at [549, 137] on icon at bounding box center [546, 138] width 13 height 13
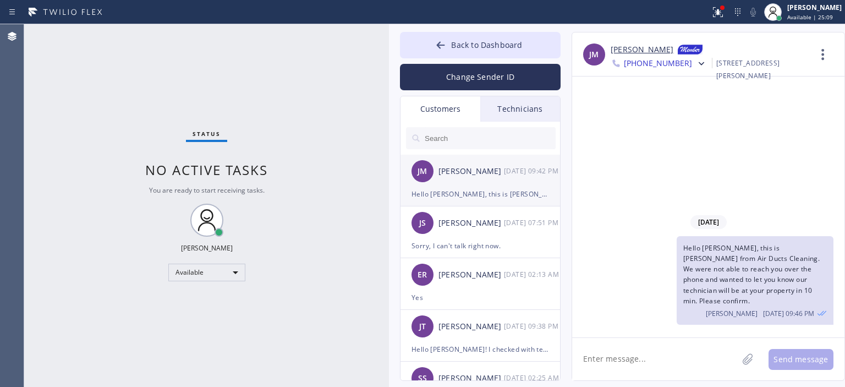
click at [512, 181] on div "[PERSON_NAME] [DATE] 09:42 PM" at bounding box center [481, 171] width 161 height 33
click at [665, 59] on span "[PHONE_NUMBER]" at bounding box center [658, 64] width 68 height 13
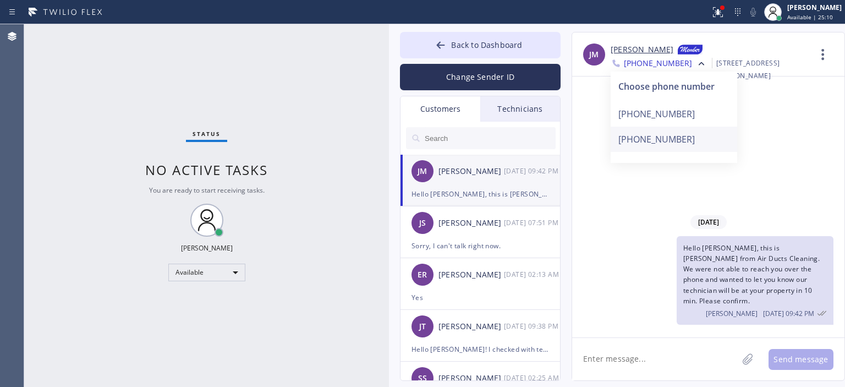
click at [680, 140] on div "[PHONE_NUMBER]" at bounding box center [674, 139] width 127 height 25
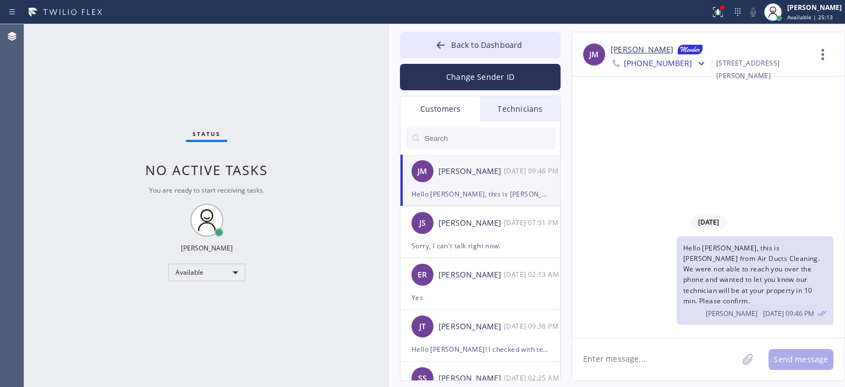
click at [653, 59] on span "[PHONE_NUMBER]" at bounding box center [658, 64] width 68 height 13
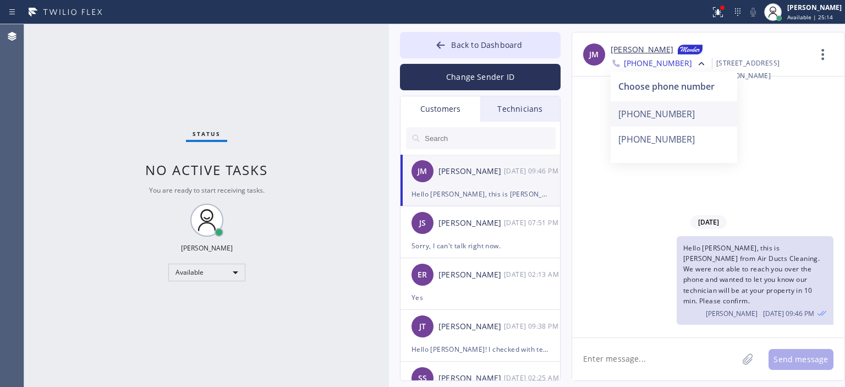
click at [674, 110] on div "[PHONE_NUMBER]" at bounding box center [674, 113] width 127 height 25
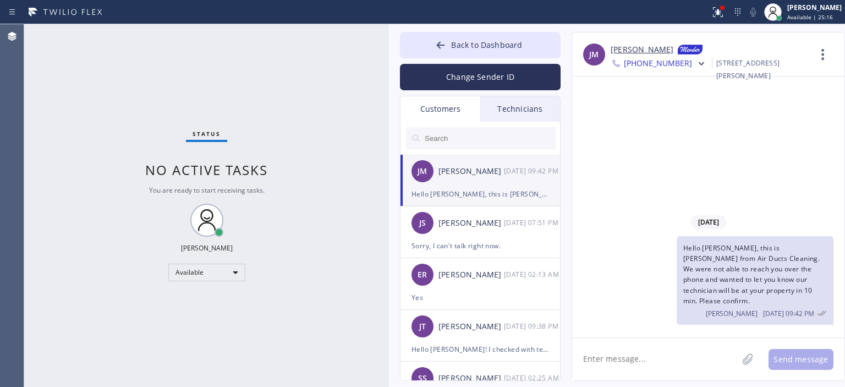
click at [670, 69] on span "[PHONE_NUMBER]" at bounding box center [658, 64] width 68 height 13
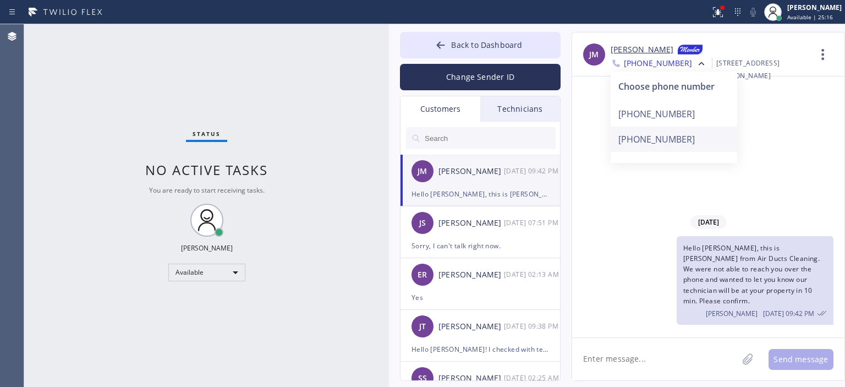
click at [668, 138] on div "[PHONE_NUMBER]" at bounding box center [674, 139] width 127 height 25
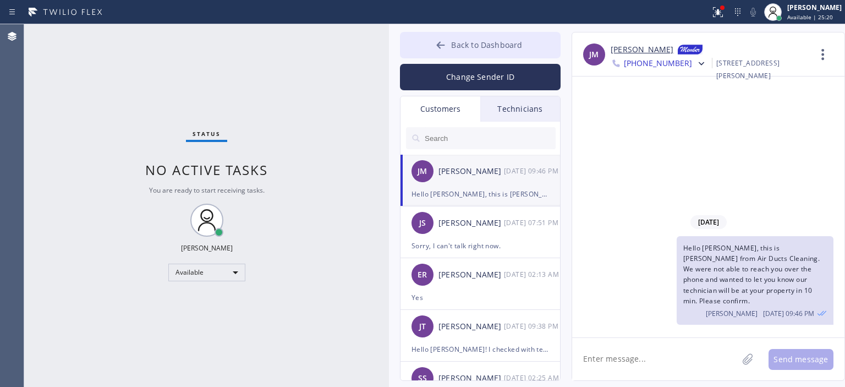
click at [443, 41] on icon at bounding box center [440, 45] width 11 height 11
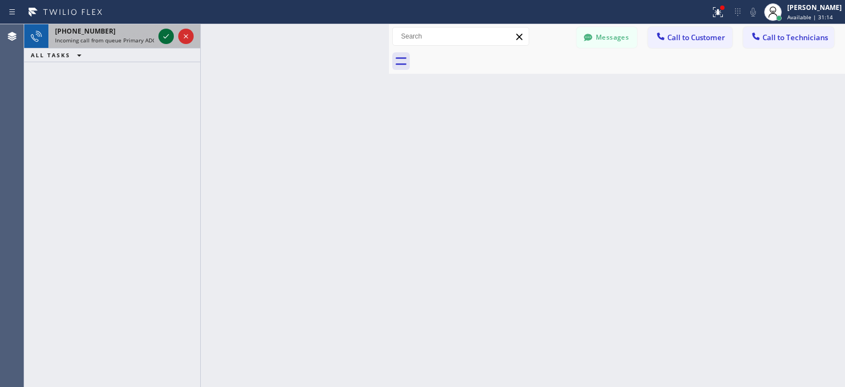
click at [164, 32] on icon at bounding box center [166, 36] width 13 height 13
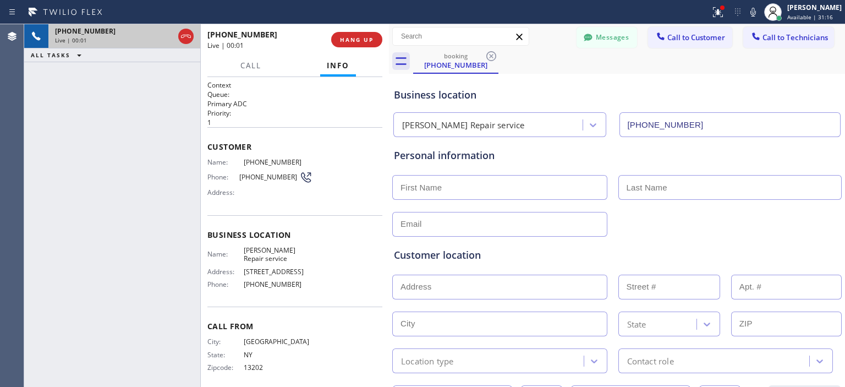
type input "[PHONE_NUMBER]"
click at [252, 67] on span "Call" at bounding box center [251, 66] width 21 height 10
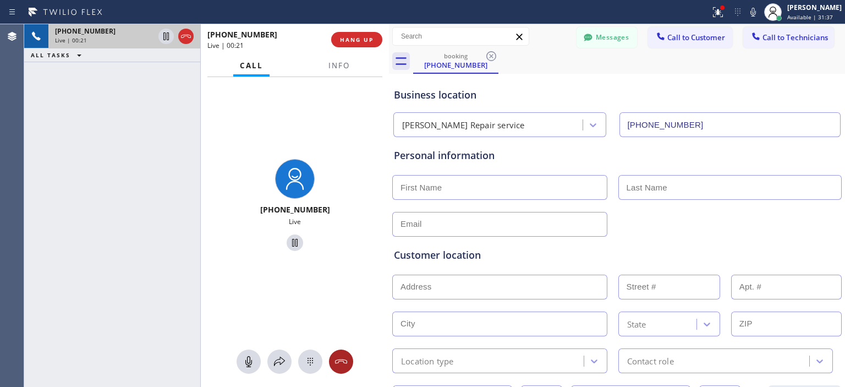
click at [348, 365] on div at bounding box center [341, 361] width 24 height 13
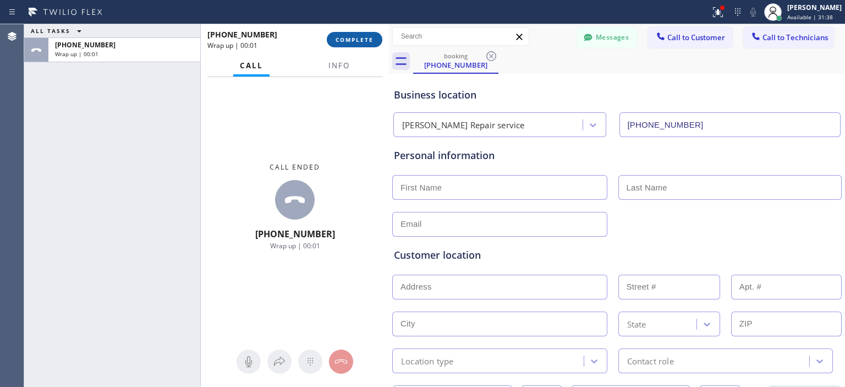
click at [361, 41] on span "COMPLETE" at bounding box center [355, 40] width 38 height 8
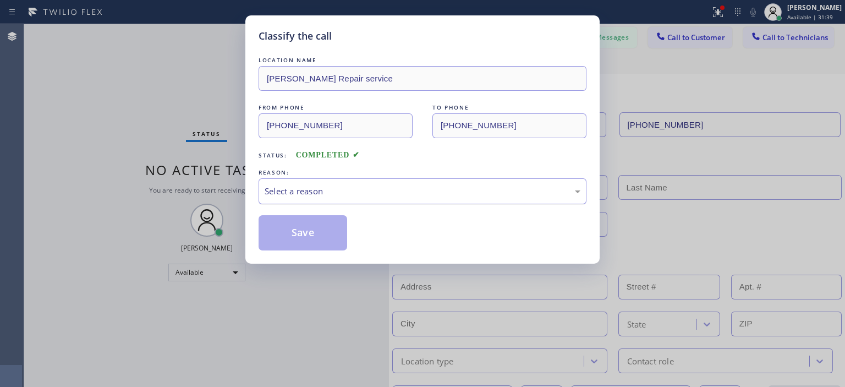
click at [381, 190] on div "Select a reason" at bounding box center [423, 191] width 316 height 13
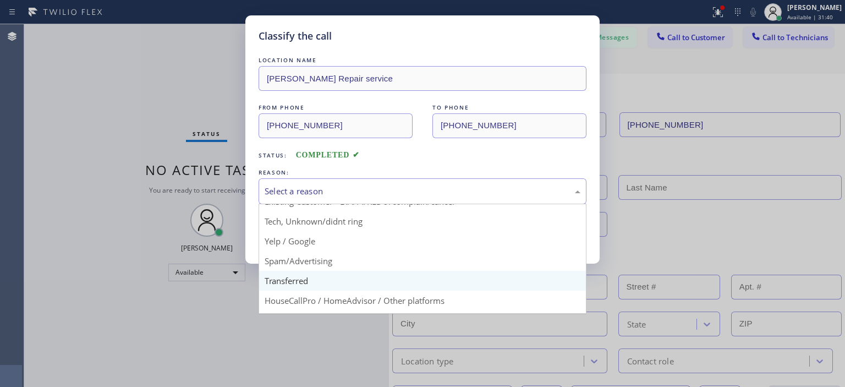
scroll to position [69, 0]
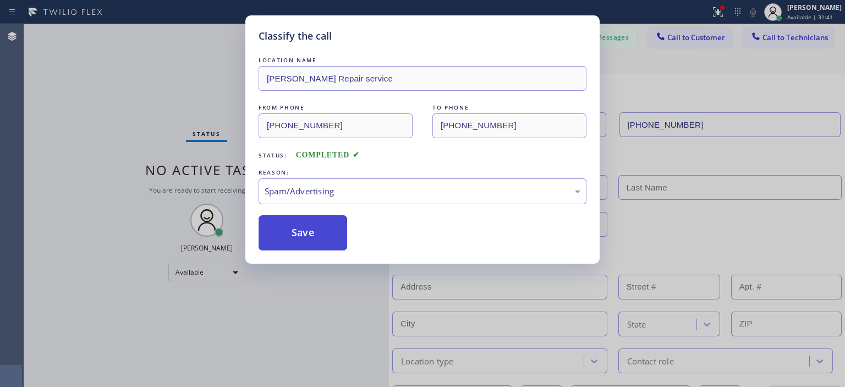
click at [310, 227] on button "Save" at bounding box center [303, 232] width 89 height 35
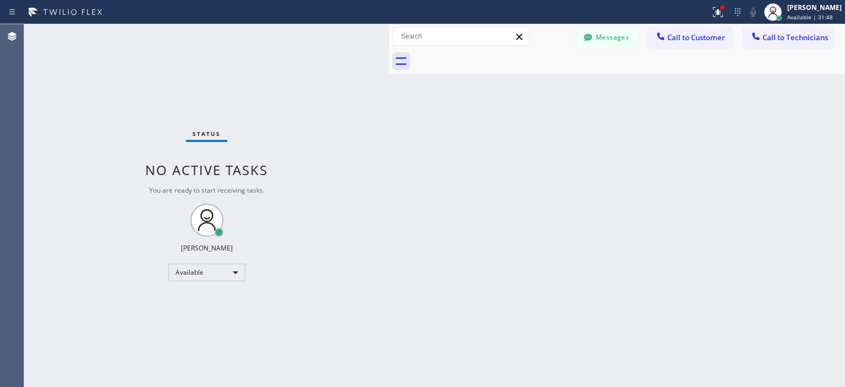
click at [86, 156] on div "Status No active tasks You are ready to start receiving tasks. [PERSON_NAME] Av…" at bounding box center [206, 205] width 365 height 363
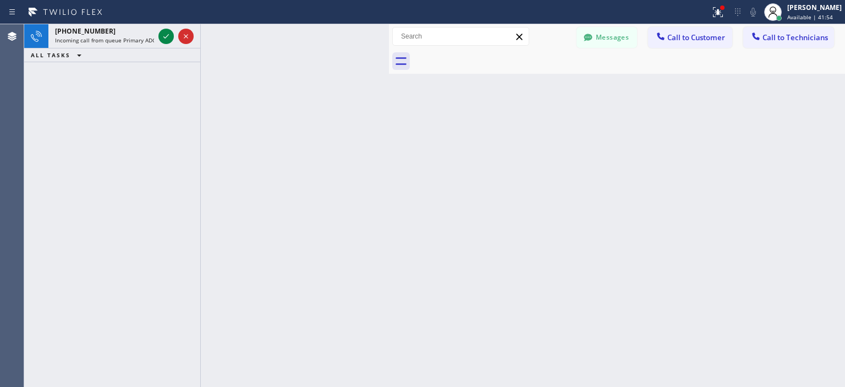
drag, startPoint x: 786, startPoint y: 210, endPoint x: 663, endPoint y: 137, distance: 142.9
click at [785, 210] on div "Back to Dashboard Change Sender ID Customers Technicians [PERSON_NAME] [DATE] 0…" at bounding box center [617, 205] width 456 height 363
click at [803, 11] on div "[PERSON_NAME]" at bounding box center [815, 7] width 54 height 9
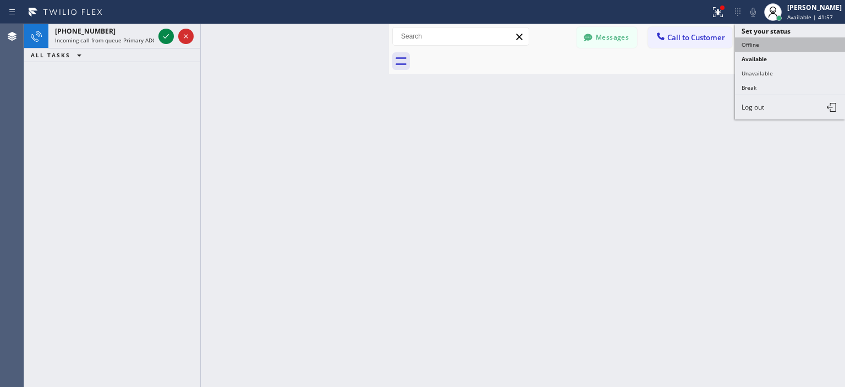
click at [760, 42] on button "Offline" at bounding box center [790, 44] width 110 height 14
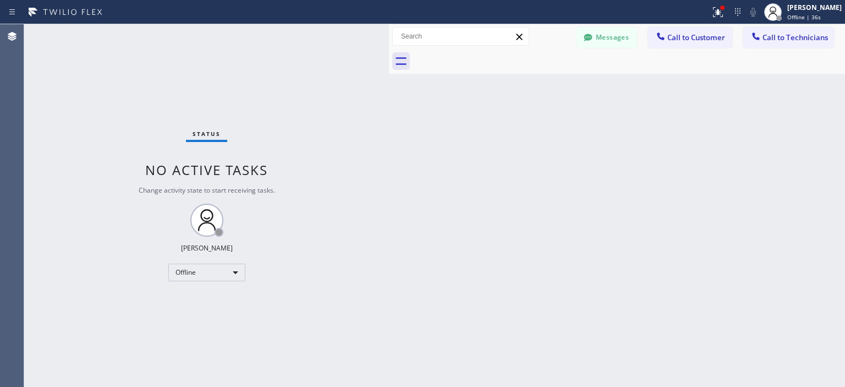
click at [814, 127] on div "Back to Dashboard Change Sender ID Customers Technicians [PERSON_NAME] [DATE] 0…" at bounding box center [617, 205] width 456 height 363
